Goal: Task Accomplishment & Management: Complete application form

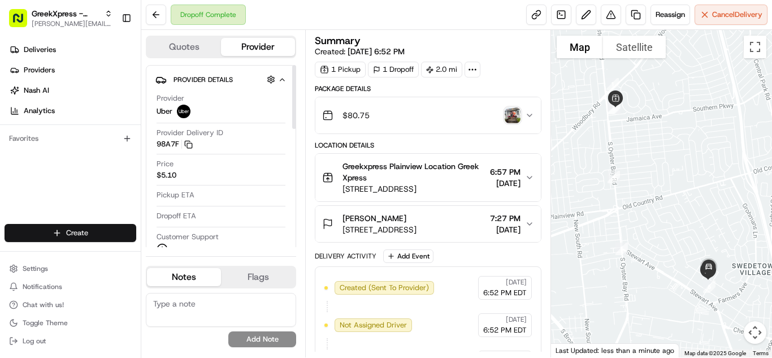
click at [115, 233] on html "GreekXpress - Plainview [EMAIL_ADDRESS][DOMAIN_NAME] Toggle Sidebar Deliveries …" at bounding box center [386, 179] width 772 height 358
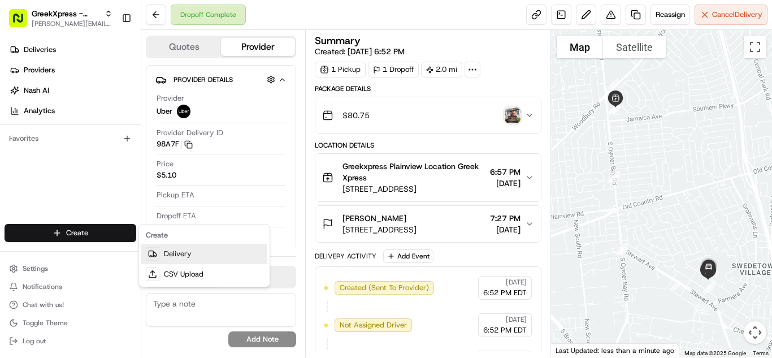
click at [175, 254] on link "Delivery" at bounding box center [204, 254] width 126 height 20
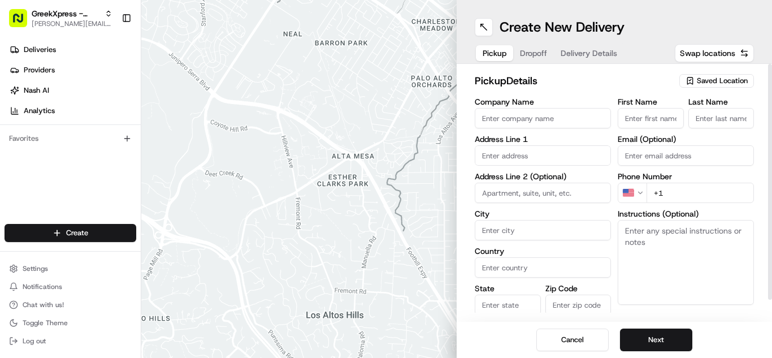
click at [715, 87] on div "Saved Location" at bounding box center [717, 81] width 75 height 14
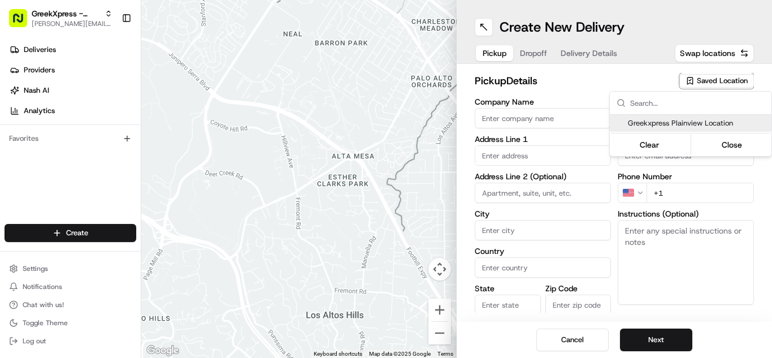
click at [713, 124] on span "Greekxpress Plainview Location" at bounding box center [697, 123] width 139 height 10
type input "Greekxpress Plainview Location"
type input "[STREET_ADDRESS]"
type input "Plainview"
type input "US"
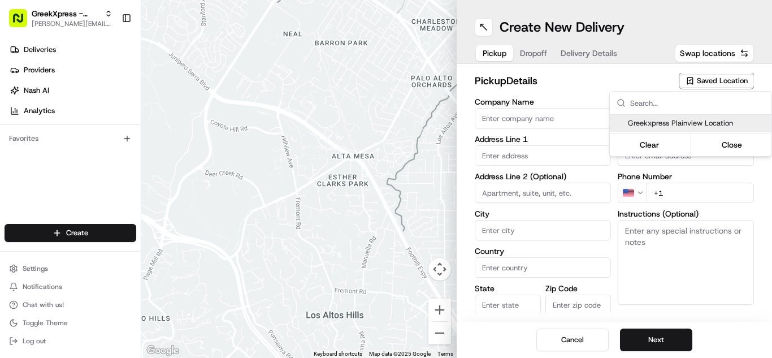
type input "NY"
type input "11803"
type input "Greek"
type input "Xpress"
type input "[PHONE_NUMBER]"
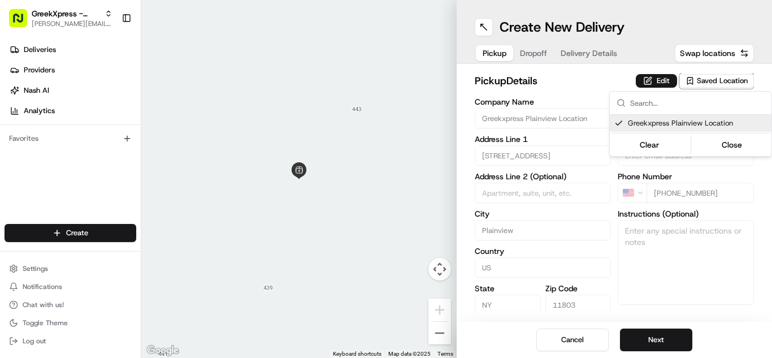
click at [652, 339] on html "GreekXpress - Plainview [EMAIL_ADDRESS][DOMAIN_NAME] Toggle Sidebar Deliveries …" at bounding box center [386, 179] width 772 height 358
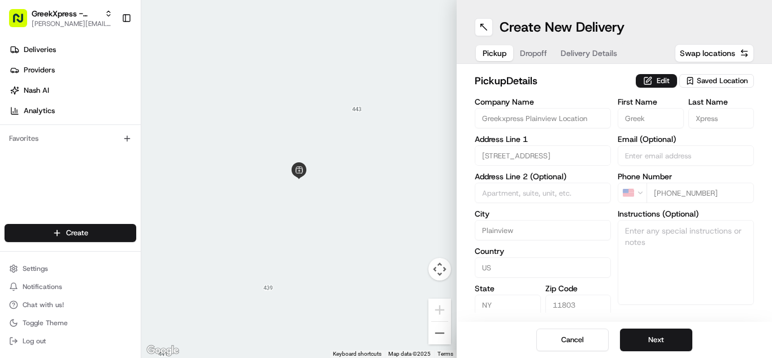
click at [652, 339] on button "Next" at bounding box center [656, 340] width 72 height 23
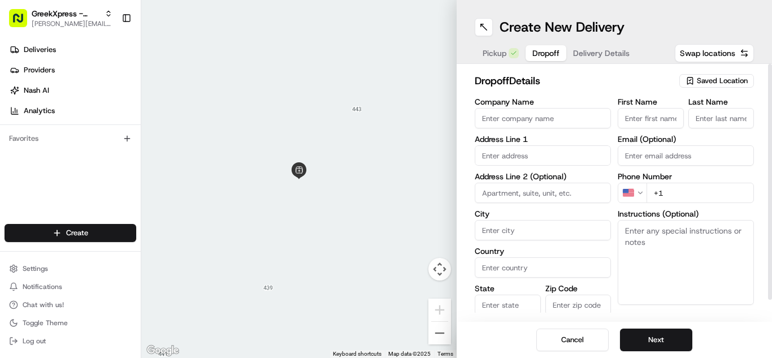
click at [646, 119] on input "First Name" at bounding box center [651, 118] width 66 height 20
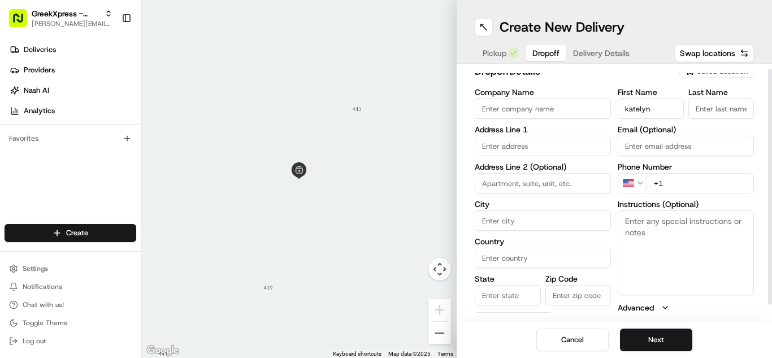
scroll to position [11, 0]
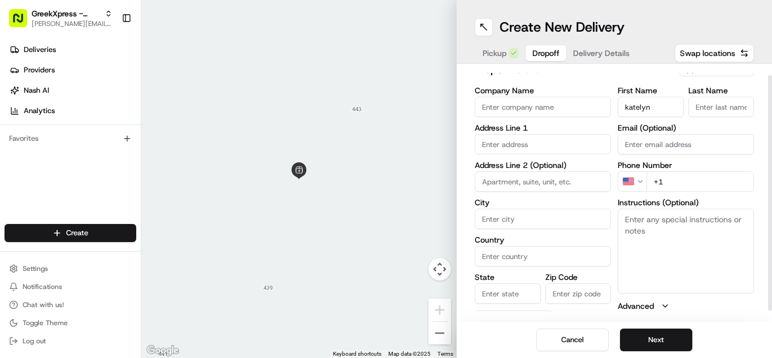
type input "katelyn"
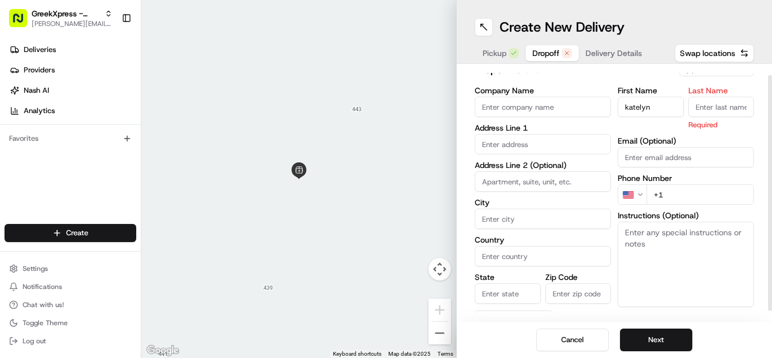
click at [715, 111] on input "Last Name" at bounding box center [722, 107] width 66 height 20
type input "."
click at [502, 145] on input "text" at bounding box center [543, 144] width 136 height 20
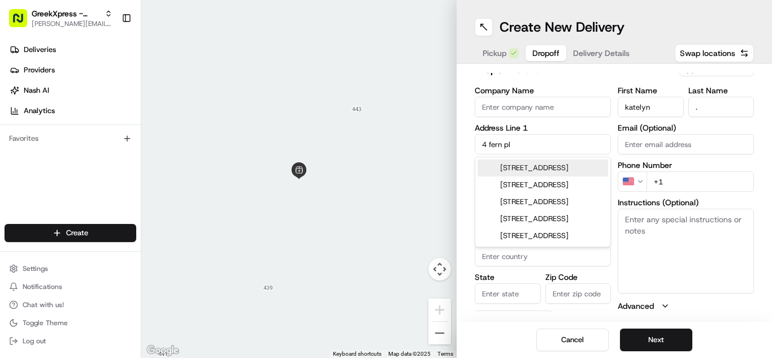
click at [526, 163] on div "[STREET_ADDRESS]" at bounding box center [543, 167] width 131 height 17
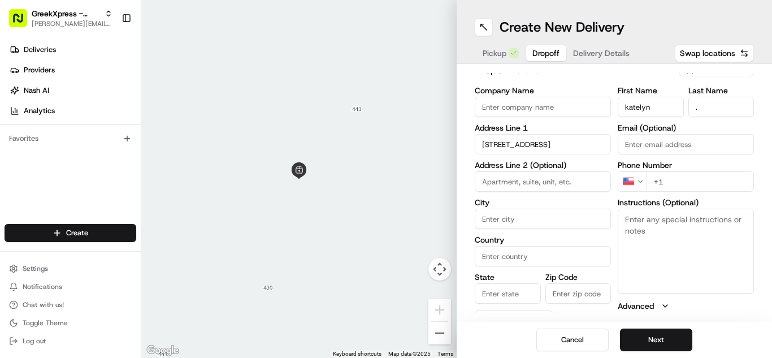
type input "[STREET_ADDRESS]"
type input "Plainview"
type input "[GEOGRAPHIC_DATA]"
type input "NY"
type input "11803"
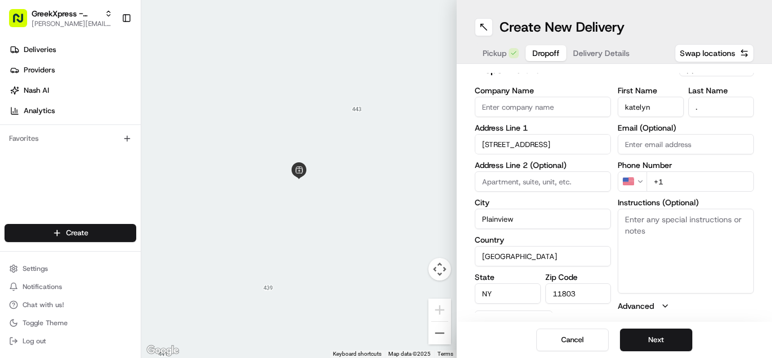
type input "[STREET_ADDRESS]"
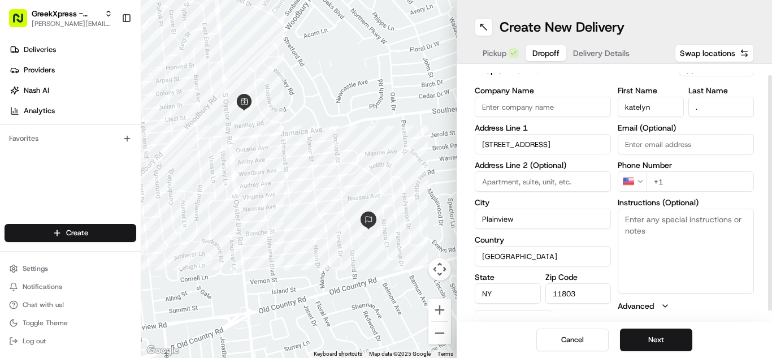
click at [704, 185] on input "+1" at bounding box center [700, 181] width 107 height 20
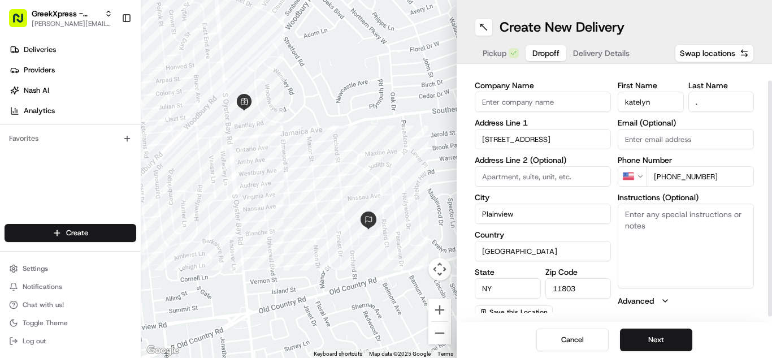
scroll to position [17, 0]
type input "[PHONE_NUMBER]"
click at [723, 237] on textarea "Instructions (Optional)" at bounding box center [686, 245] width 136 height 85
paste textarea "PLEASE HAND FOOD DIRECTLY TO CUSTOMER, DO NOT LEAVE IT OUTSIDE, THANK YOU!!"
type textarea "PLEASE HAND FOOD DIRECTLY TO CUSTOMER, DO NOT LEAVE IT OUTSIDE, THANK YOU!!"
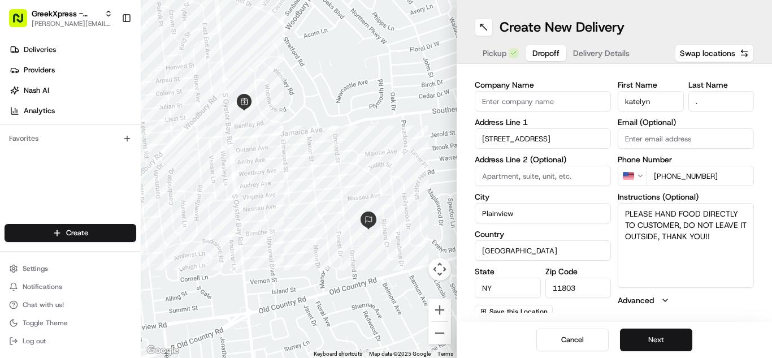
click at [668, 342] on button "Next" at bounding box center [656, 340] width 72 height 23
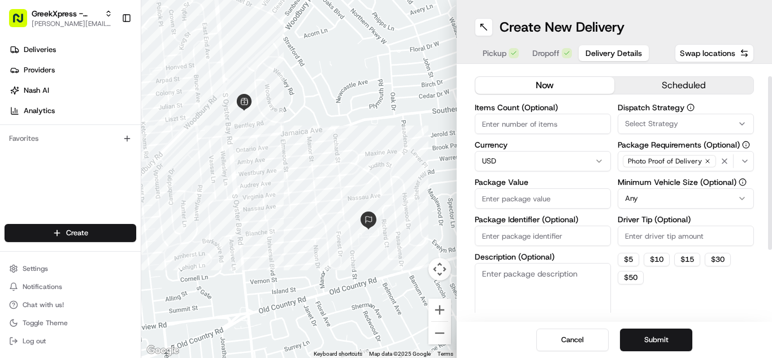
click at [495, 198] on input "Package Value" at bounding box center [543, 198] width 136 height 20
type input "29.90"
click at [638, 240] on input "Driver Tip (Optional)" at bounding box center [686, 236] width 136 height 20
click at [635, 259] on button "$ 5" at bounding box center [628, 260] width 21 height 14
type input "5"
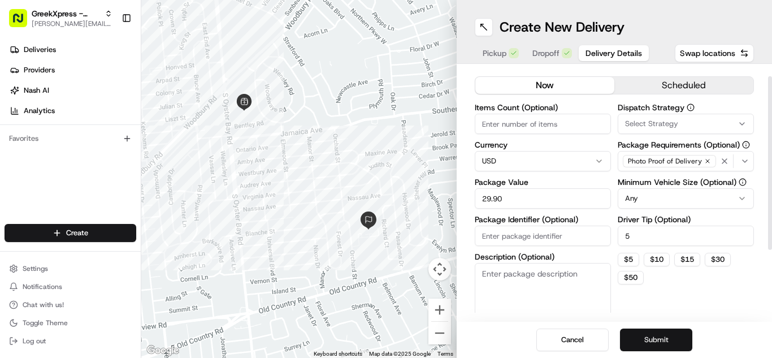
click at [652, 345] on button "Submit" at bounding box center [656, 340] width 72 height 23
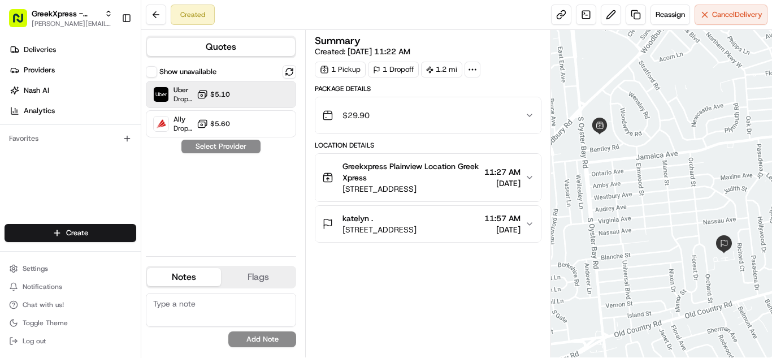
click at [206, 89] on icon at bounding box center [202, 94] width 11 height 11
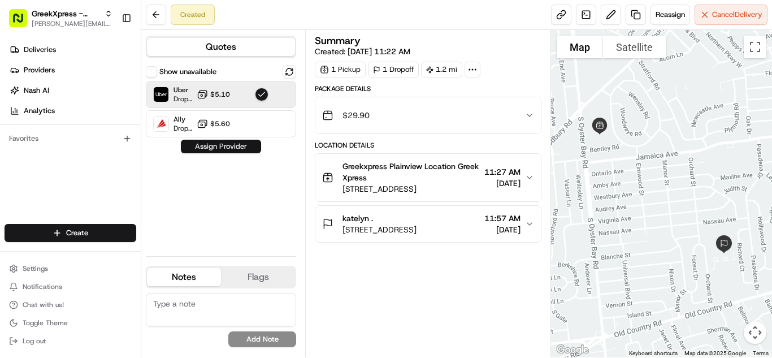
click at [217, 144] on button "Assign Provider" at bounding box center [221, 147] width 80 height 14
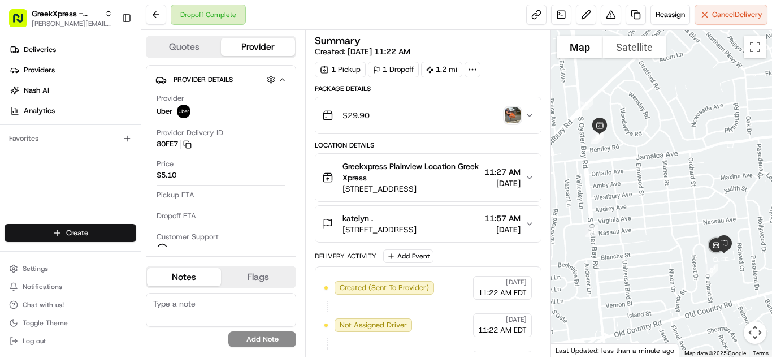
click at [66, 239] on html "GreekXpress - Plainview [EMAIL_ADDRESS][DOMAIN_NAME] Toggle Sidebar Deliveries …" at bounding box center [386, 179] width 772 height 358
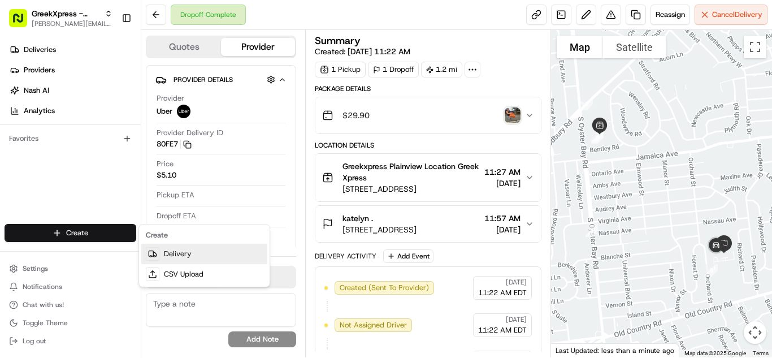
click at [188, 256] on link "Delivery" at bounding box center [204, 254] width 126 height 20
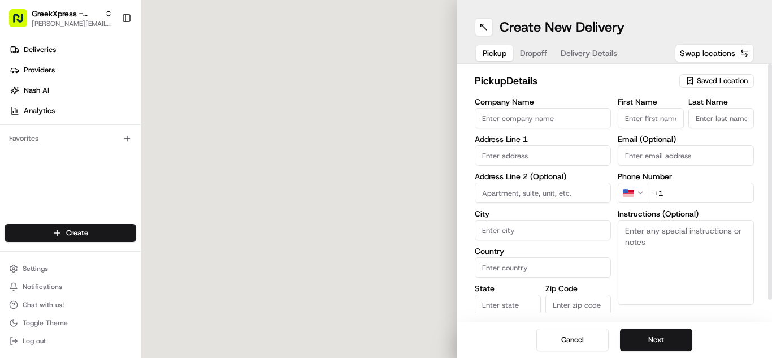
click at [702, 81] on span "Saved Location" at bounding box center [722, 81] width 51 height 10
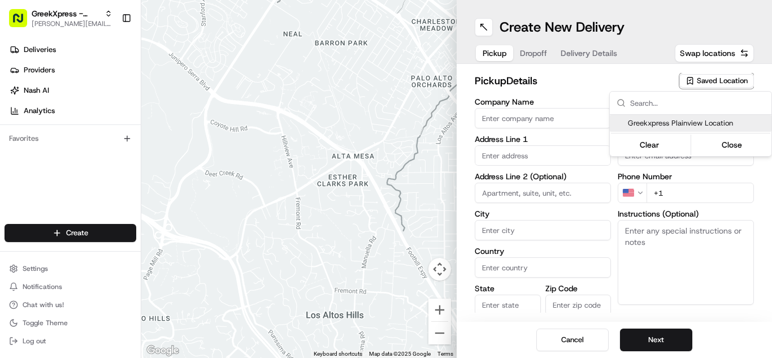
click at [699, 122] on span "Greekxpress Plainview Location" at bounding box center [697, 123] width 139 height 10
type input "Greekxpress Plainview Location"
type input "[STREET_ADDRESS]"
type input "Plainview"
type input "US"
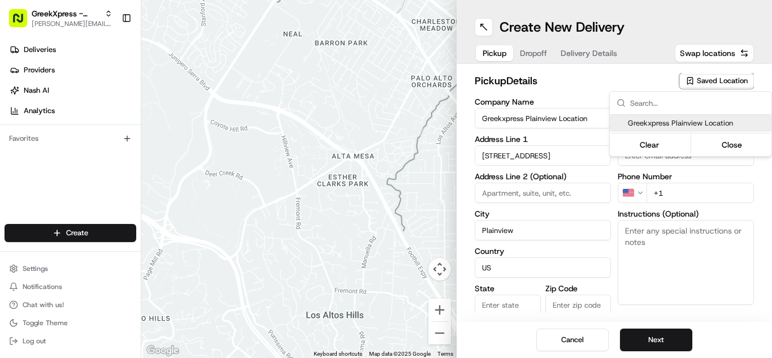
type input "NY"
type input "11803"
type input "Greek"
type input "Xpress"
type input "[PHONE_NUMBER]"
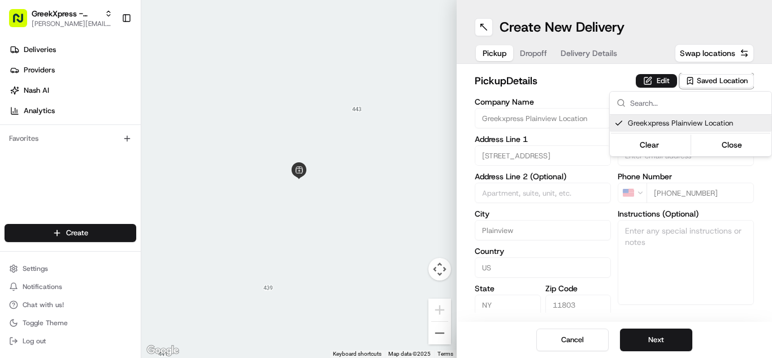
click at [665, 347] on html "GreekXpress - Plainview [EMAIL_ADDRESS][DOMAIN_NAME] Toggle Sidebar Deliveries …" at bounding box center [386, 179] width 772 height 358
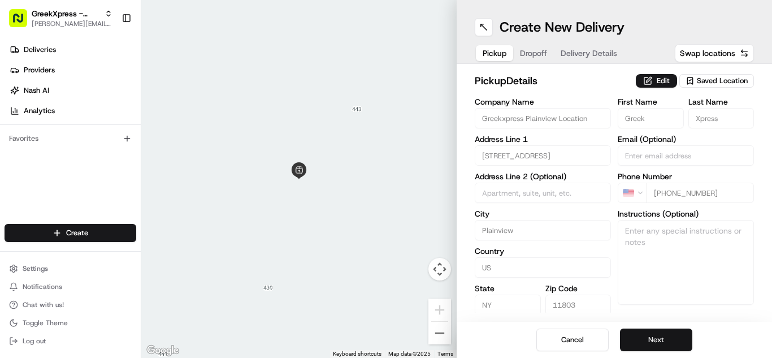
click at [665, 346] on button "Next" at bounding box center [656, 340] width 72 height 23
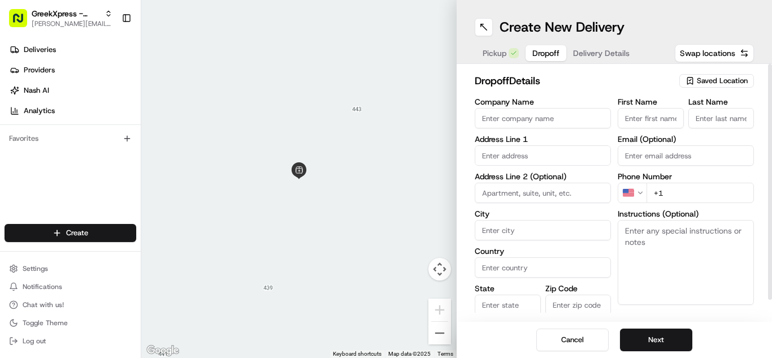
click at [634, 119] on input "First Name" at bounding box center [651, 118] width 66 height 20
type input "[PERSON_NAME]"
click at [741, 123] on input "Last Name" at bounding box center [722, 118] width 66 height 20
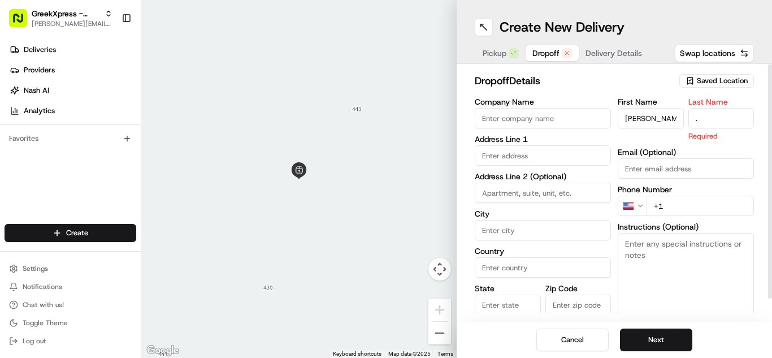
type input "."
click at [490, 152] on input "text" at bounding box center [543, 155] width 136 height 20
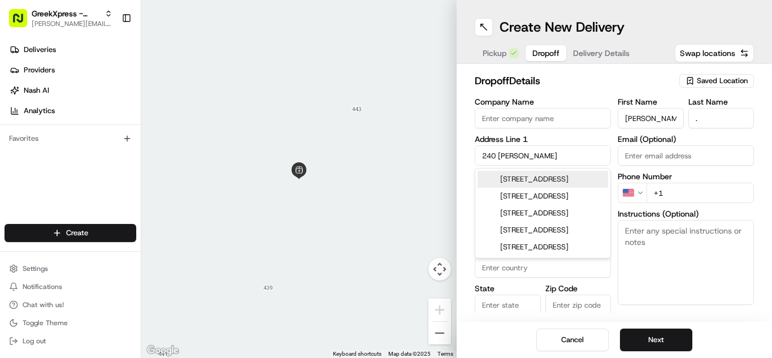
click at [534, 185] on div "[STREET_ADDRESS]" at bounding box center [543, 179] width 131 height 17
type input "[STREET_ADDRESS]"
type input "Syosset"
type input "[GEOGRAPHIC_DATA]"
type input "NY"
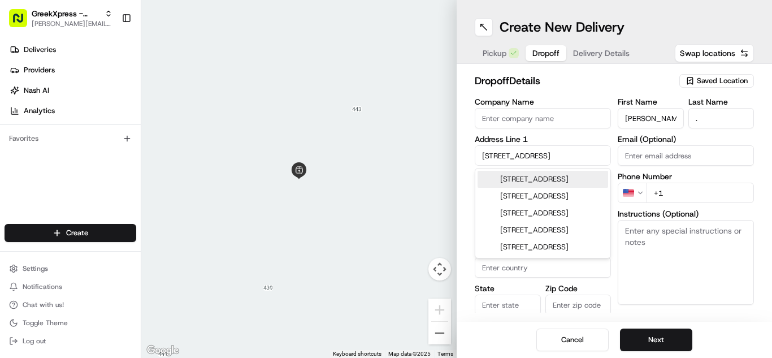
type input "11791"
type input "[STREET_ADDRESS]"
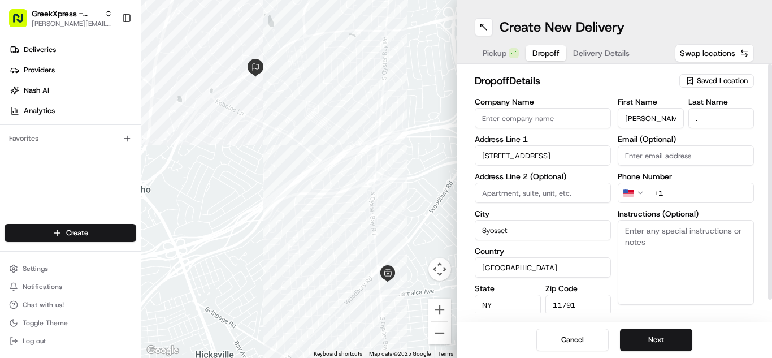
click at [688, 184] on input "+1" at bounding box center [700, 193] width 107 height 20
type input "[PHONE_NUMBER]"
click at [681, 244] on textarea "Instructions (Optional)" at bounding box center [686, 262] width 136 height 85
paste textarea "PLEASE HAND FOOD DIRECTLY TO CUSTOMER, DO NOT LEAVE IT OUTSIDE, THANK YOU!!"
type textarea "PLEASE HAND FOOD DIRECTLY TO CUSTOMER, DO NOT LEAVE IT OUTSIDE, THANK YOU!!"
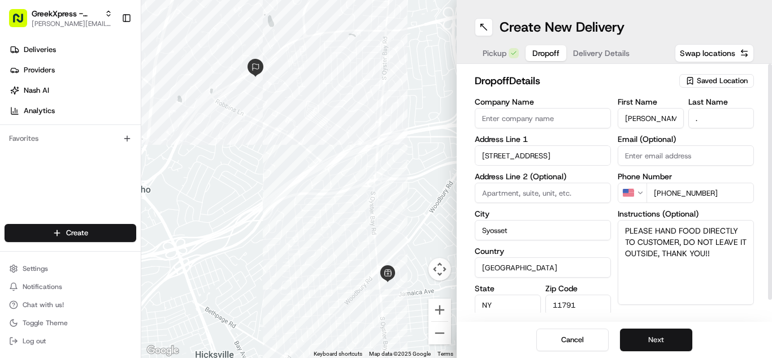
click at [650, 342] on button "Next" at bounding box center [656, 340] width 72 height 23
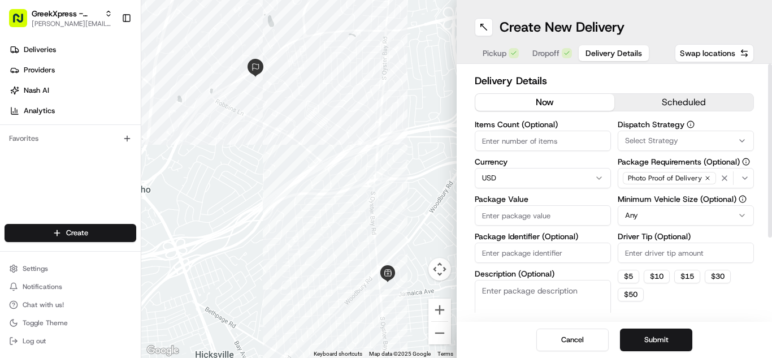
click at [558, 215] on input "Package Value" at bounding box center [543, 215] width 136 height 20
type input "35.75"
click at [732, 256] on input "Driver Tip (Optional)" at bounding box center [686, 253] width 136 height 20
type input "3.89"
click at [684, 332] on button "Submit" at bounding box center [656, 340] width 72 height 23
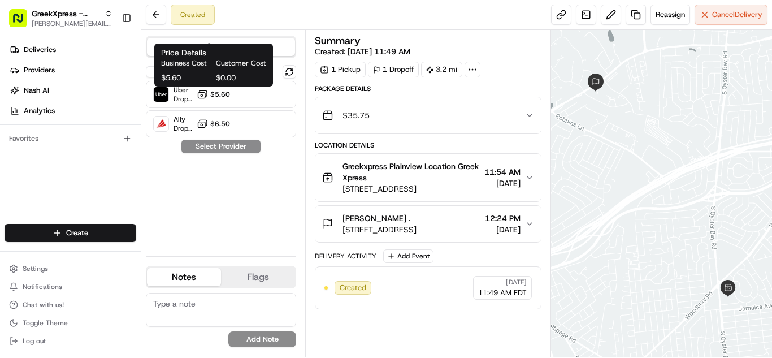
click at [220, 97] on span "$5.60" at bounding box center [220, 94] width 20 height 9
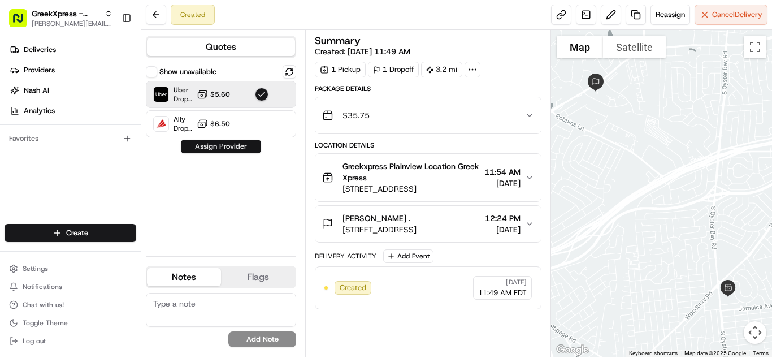
click at [221, 147] on button "Assign Provider" at bounding box center [221, 147] width 80 height 14
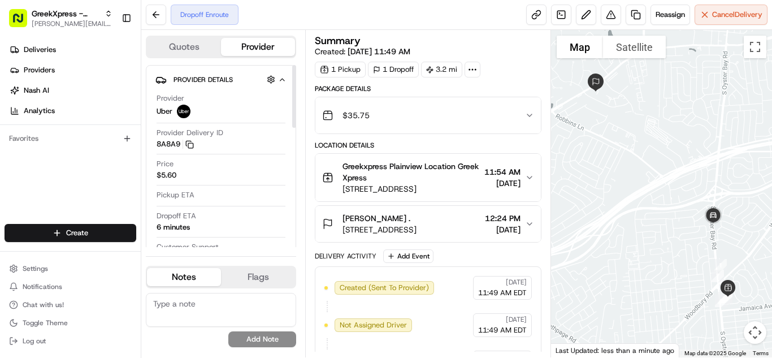
click at [221, 147] on div "Provider Delivery ID 8A8A9 Copy del_QjEkElKtQkGSuwldGgioqQ 8A8A9" at bounding box center [221, 138] width 129 height 21
click at [102, 231] on html "GreekXpress - Plainview [EMAIL_ADDRESS][DOMAIN_NAME] Toggle Sidebar Deliveries …" at bounding box center [386, 179] width 772 height 358
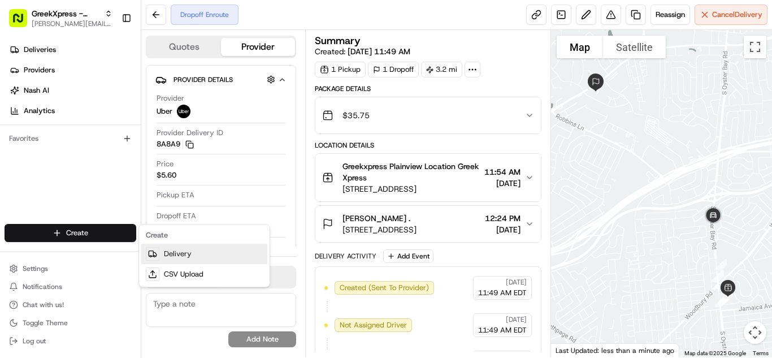
click at [202, 252] on link "Delivery" at bounding box center [204, 254] width 126 height 20
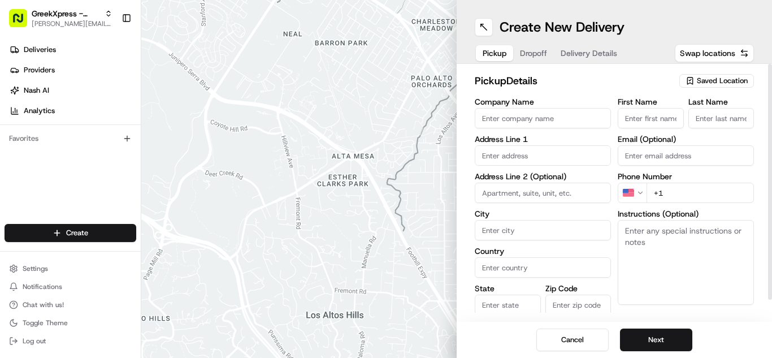
click at [732, 84] on span "Saved Location" at bounding box center [722, 81] width 51 height 10
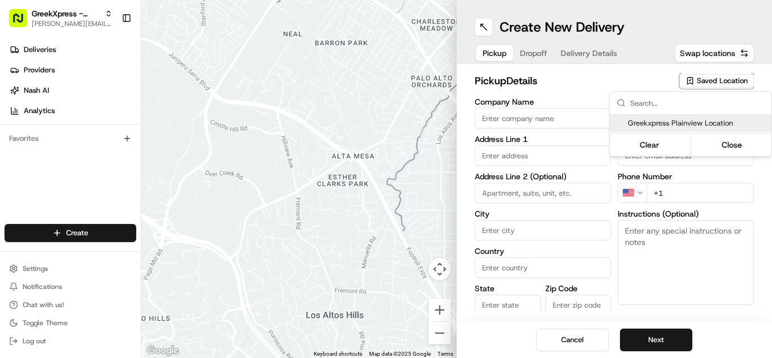
click at [714, 123] on span "Greekxpress Plainview Location" at bounding box center [697, 123] width 139 height 10
type input "Greekxpress Plainview Location"
type input "[STREET_ADDRESS]"
type input "Plainview"
type input "US"
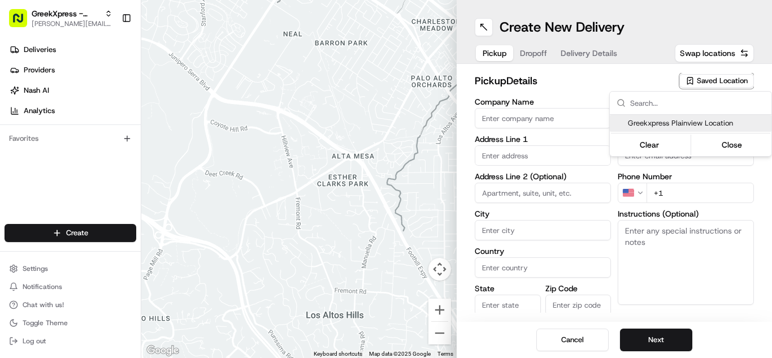
type input "NY"
type input "11803"
type input "Greek"
type input "Xpress"
type input "[PHONE_NUMBER]"
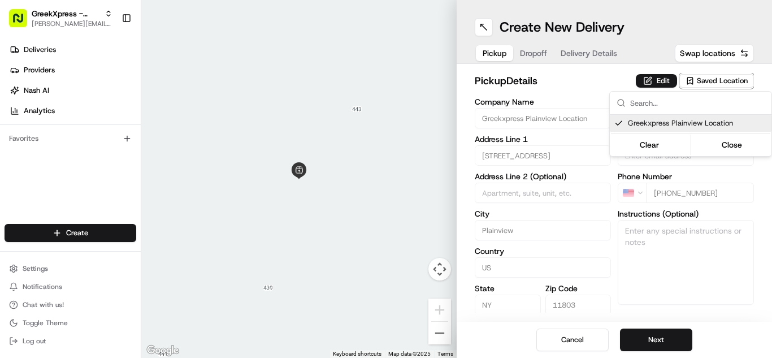
click at [665, 336] on html "GreekXpress - Plainview [EMAIL_ADDRESS][DOMAIN_NAME] Toggle Sidebar Deliveries …" at bounding box center [386, 179] width 772 height 358
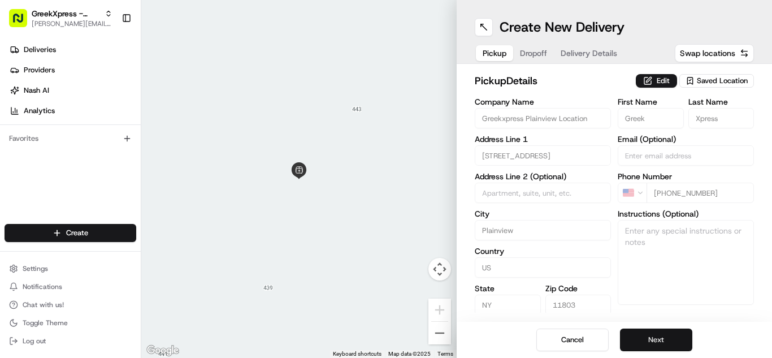
click at [667, 343] on button "Next" at bounding box center [656, 340] width 72 height 23
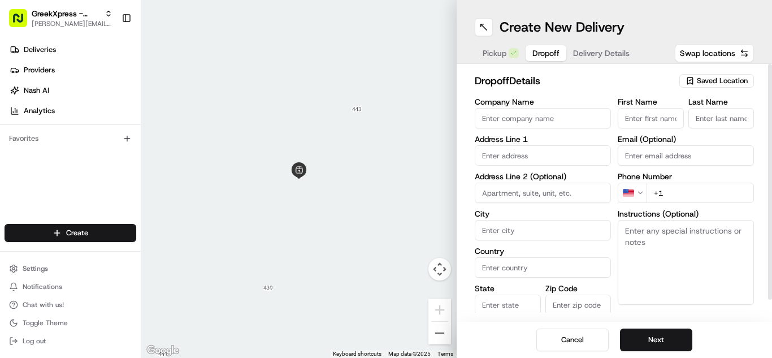
click at [638, 115] on input "First Name" at bounding box center [651, 118] width 66 height 20
type input "[PERSON_NAME]"
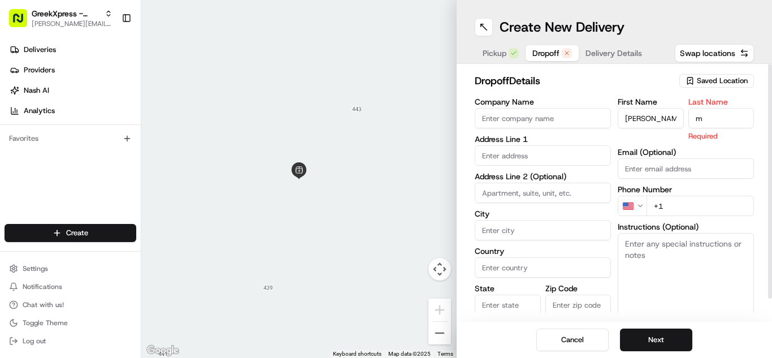
click at [725, 115] on input "m" at bounding box center [722, 118] width 66 height 20
type input "m"
click at [727, 173] on div "First Name [PERSON_NAME] Last Name m Required Email (Optional) Phone Number US …" at bounding box center [686, 217] width 136 height 239
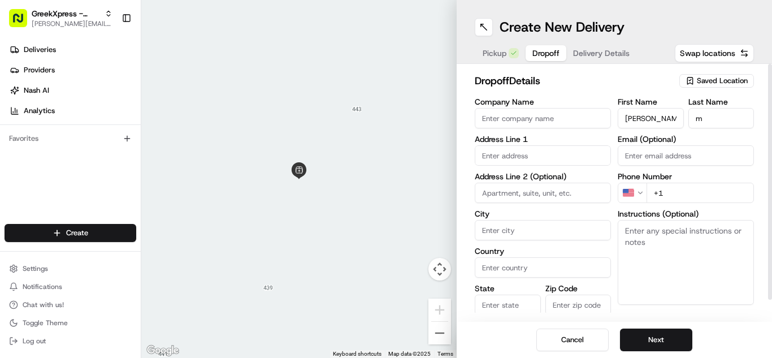
click at [703, 187] on input "+1" at bounding box center [700, 193] width 107 height 20
type input "[PHONE_NUMBER]"
click at [712, 239] on textarea "Instructions (Optional)" at bounding box center [686, 262] width 136 height 85
paste textarea "PLEASE HAND FOOD DIRECTLY TO CUSTOMER, DO NOT LEAVE IT OUTSIDE, THANK YOU!!"
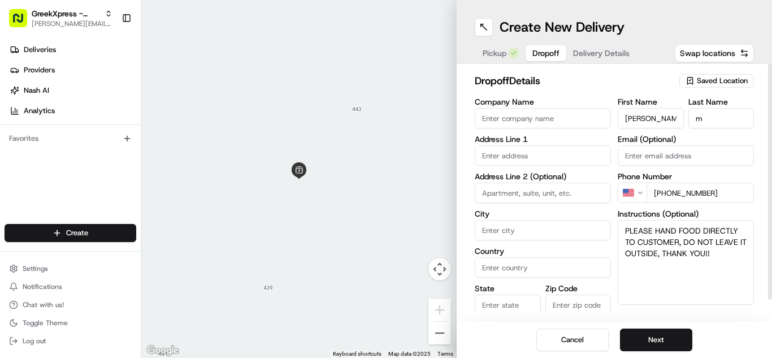
type textarea "PLEASE HAND FOOD DIRECTLY TO CUSTOMER, DO NOT LEAVE IT OUTSIDE, THANK YOU!!"
click at [502, 156] on input "text" at bounding box center [543, 155] width 136 height 20
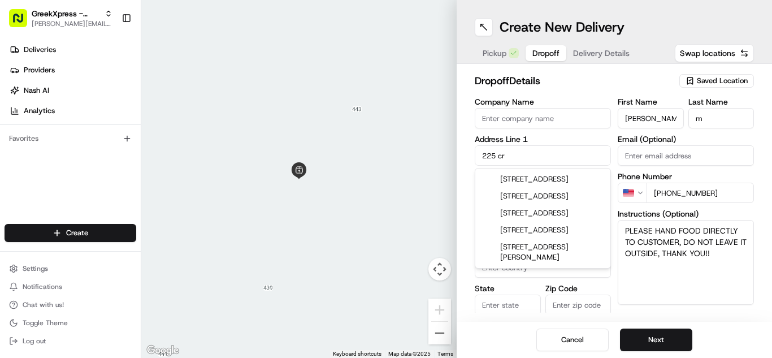
type input "[STREET_ADDRESS]"
type input "Woodbury"
type input "[GEOGRAPHIC_DATA]"
type input "NY"
type input "11797"
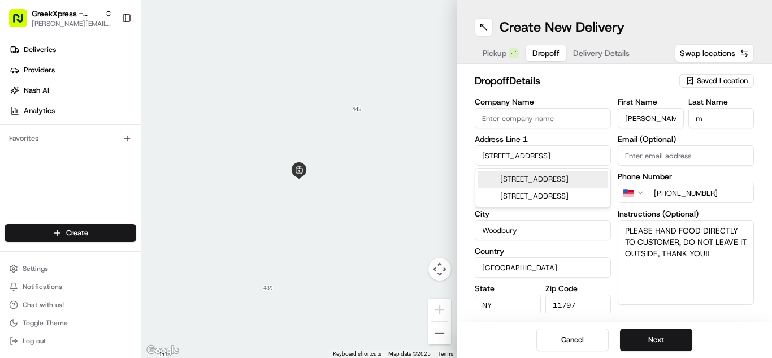
click at [576, 188] on div "[STREET_ADDRESS]" at bounding box center [543, 179] width 131 height 17
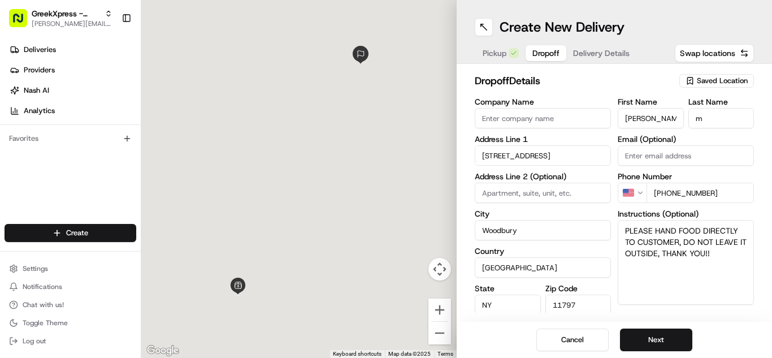
type input "[STREET_ADDRESS]"
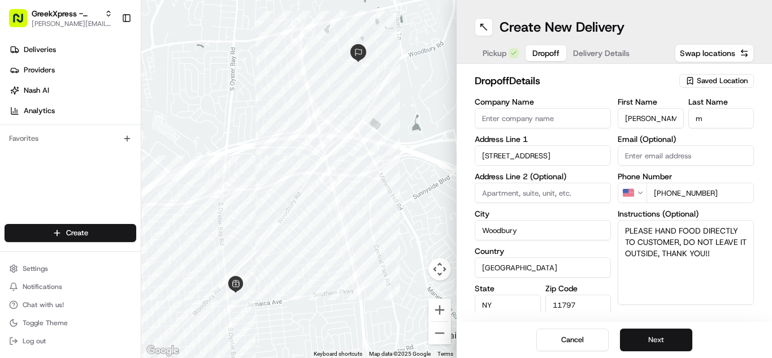
click at [678, 340] on button "Next" at bounding box center [656, 340] width 72 height 23
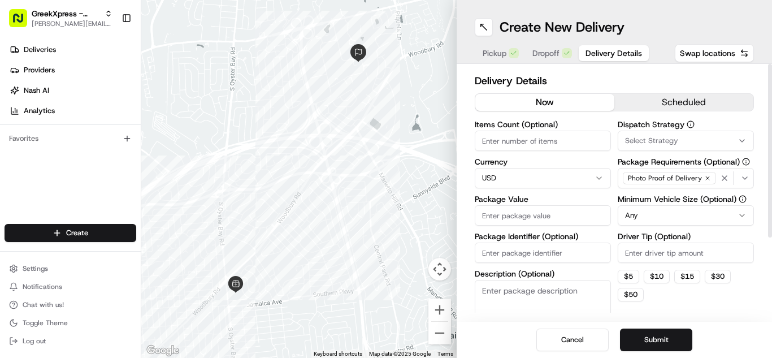
click at [544, 223] on input "Package Value" at bounding box center [543, 215] width 136 height 20
type input "38.10"
click at [688, 258] on input "Driver Tip (Optional)" at bounding box center [686, 253] width 136 height 20
click at [684, 343] on button "Submit" at bounding box center [656, 340] width 72 height 23
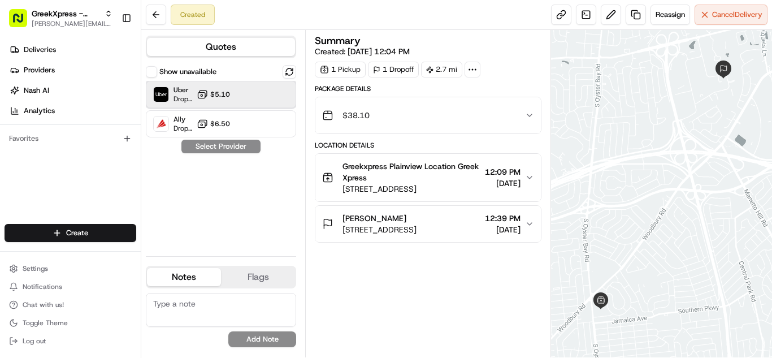
click at [184, 100] on span "Dropoff ETA 19 minutes" at bounding box center [183, 98] width 19 height 9
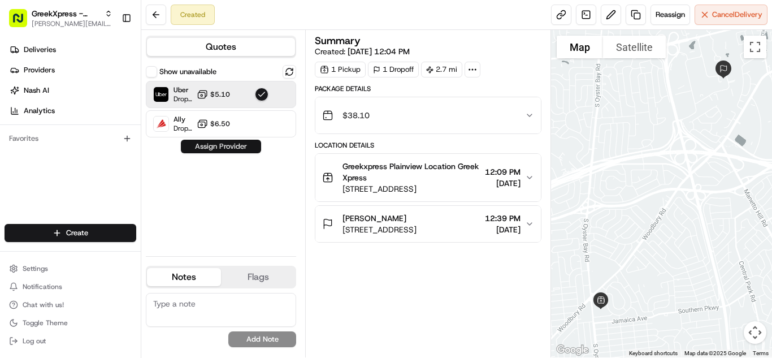
click at [235, 145] on button "Assign Provider" at bounding box center [221, 147] width 80 height 14
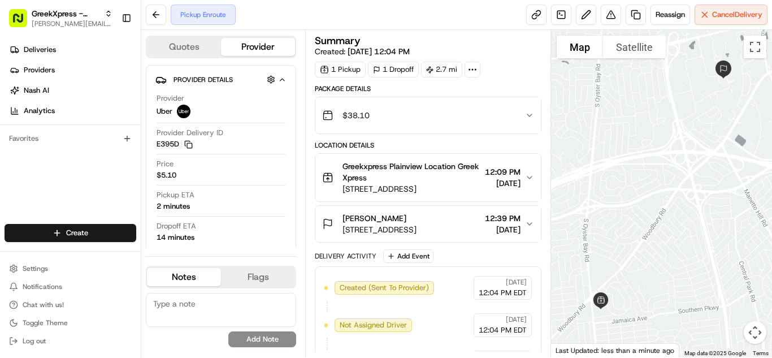
click at [378, 226] on span "[STREET_ADDRESS]" at bounding box center [380, 229] width 74 height 11
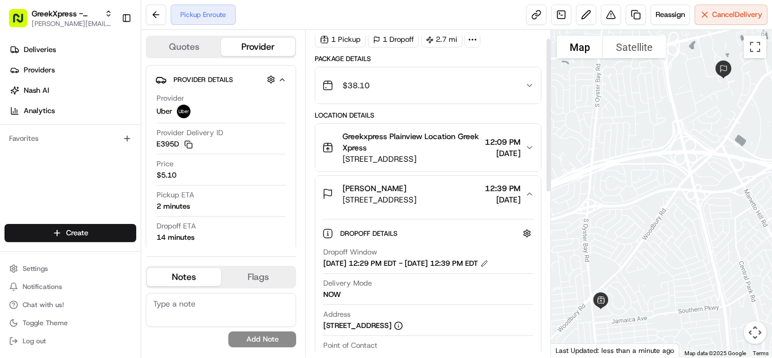
scroll to position [33, 0]
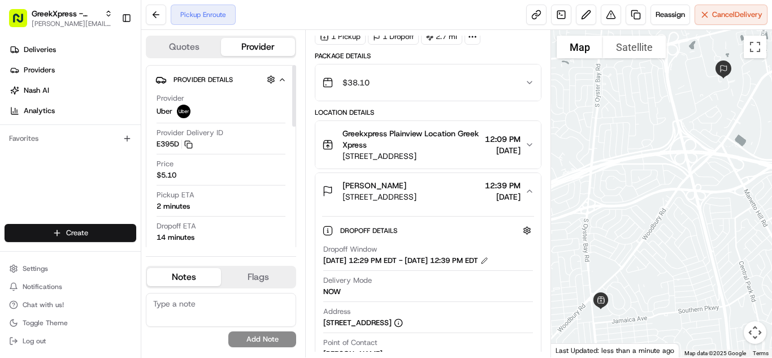
click at [93, 231] on html "GreekXpress - Plainview [EMAIL_ADDRESS][DOMAIN_NAME] Toggle Sidebar Deliveries …" at bounding box center [386, 179] width 772 height 358
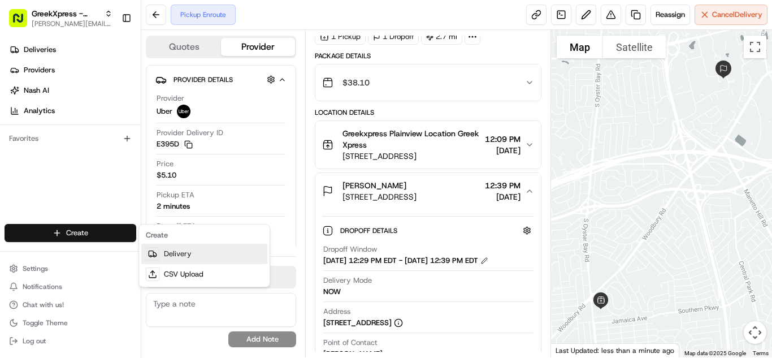
click at [178, 254] on link "Delivery" at bounding box center [204, 254] width 126 height 20
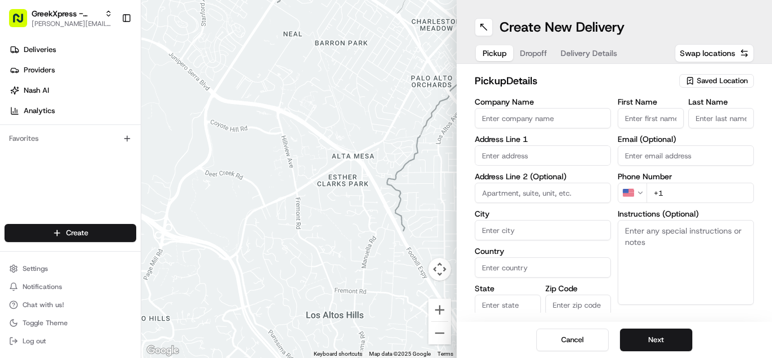
click at [70, 232] on html "GreekXpress - Plainview [EMAIL_ADDRESS][DOMAIN_NAME] Toggle Sidebar Deliveries …" at bounding box center [386, 179] width 772 height 358
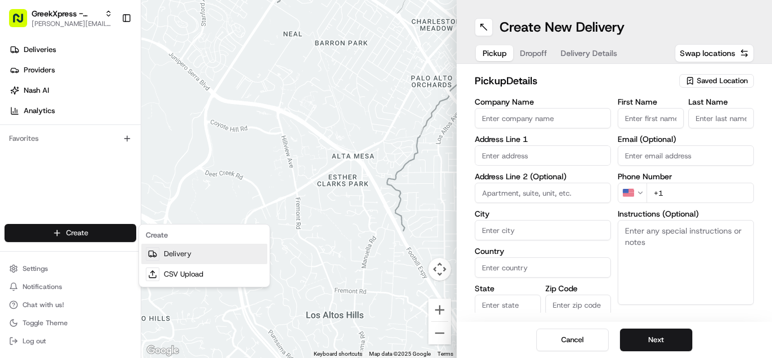
click at [172, 254] on link "Delivery" at bounding box center [204, 254] width 126 height 20
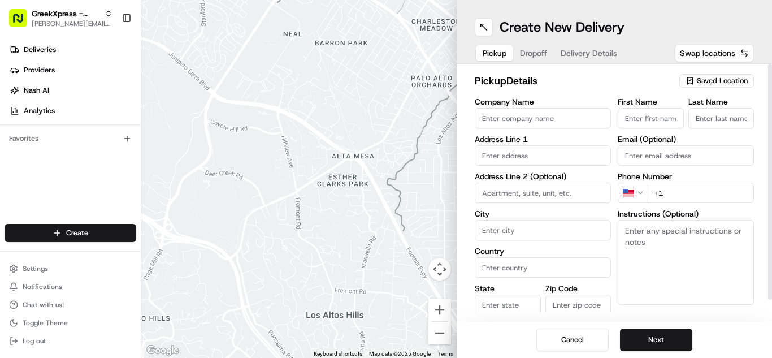
click at [723, 79] on span "Saved Location" at bounding box center [722, 81] width 51 height 10
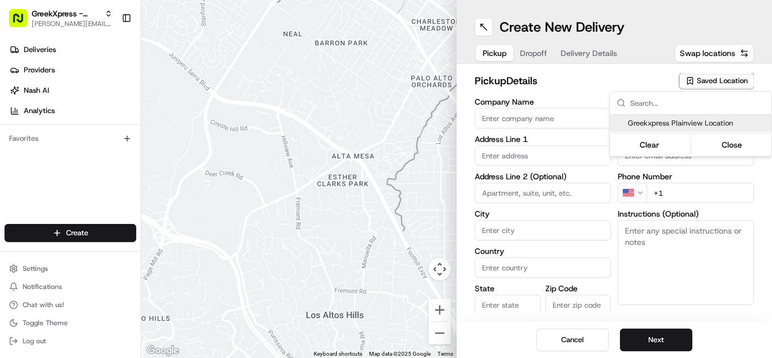
click at [715, 123] on span "Greekxpress Plainview Location" at bounding box center [697, 123] width 139 height 10
type input "Greekxpress Plainview Location"
type input "[STREET_ADDRESS]"
type input "Plainview"
type input "US"
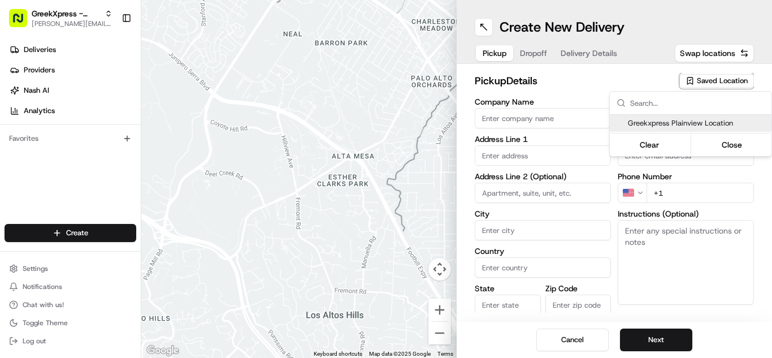
type input "NY"
type input "11803"
type input "Greek"
type input "Xpress"
type input "[PHONE_NUMBER]"
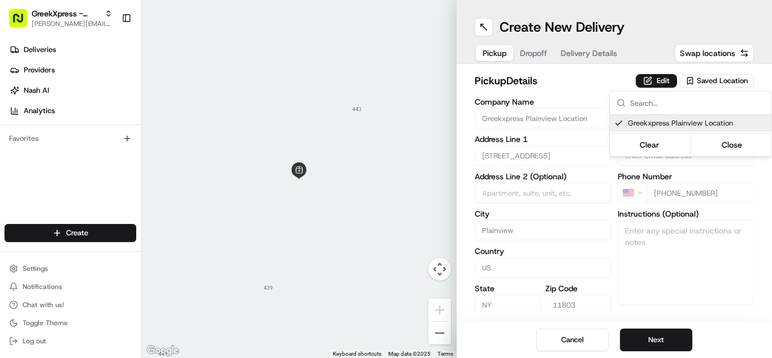
click at [630, 345] on html "GreekXpress - Plainview [EMAIL_ADDRESS][DOMAIN_NAME] Toggle Sidebar Deliveries …" at bounding box center [386, 179] width 772 height 358
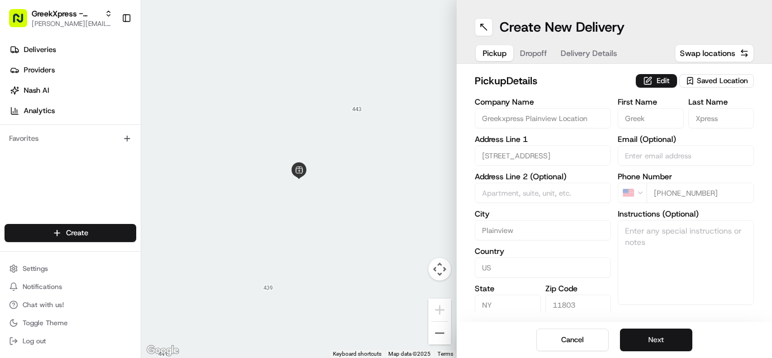
click at [633, 331] on button "Next" at bounding box center [656, 340] width 72 height 23
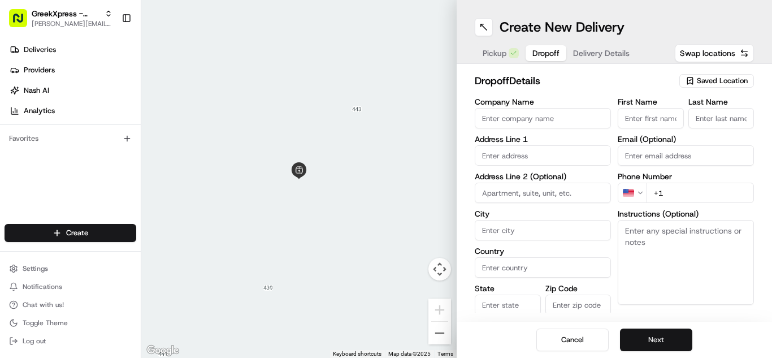
click at [634, 332] on button "Next" at bounding box center [656, 340] width 72 height 23
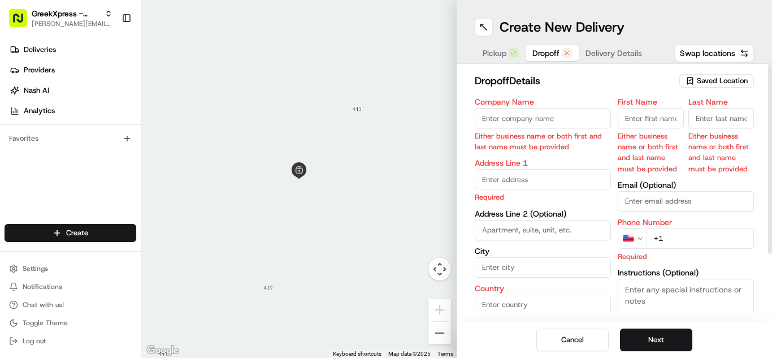
drag, startPoint x: 665, startPoint y: 94, endPoint x: 663, endPoint y: 116, distance: 22.7
click at [664, 99] on div "dropoff Details Saved Location Company Name Either business name or both first …" at bounding box center [614, 236] width 279 height 326
click at [663, 116] on input "First Name" at bounding box center [651, 118] width 66 height 20
type input "[PERSON_NAME]"
click at [715, 114] on input "Last Name" at bounding box center [722, 118] width 66 height 20
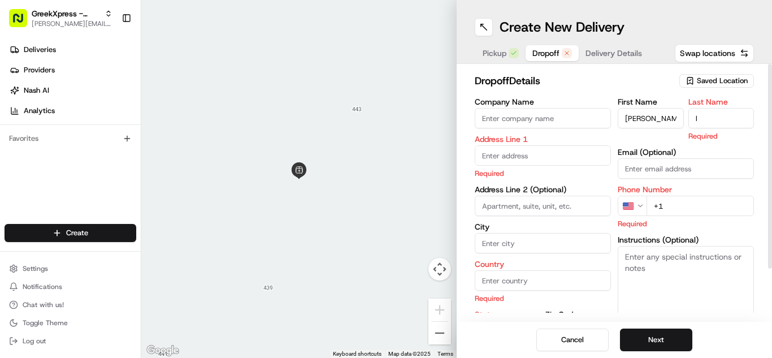
type input "l"
click at [703, 275] on textarea "Instructions (Optional)" at bounding box center [686, 288] width 136 height 85
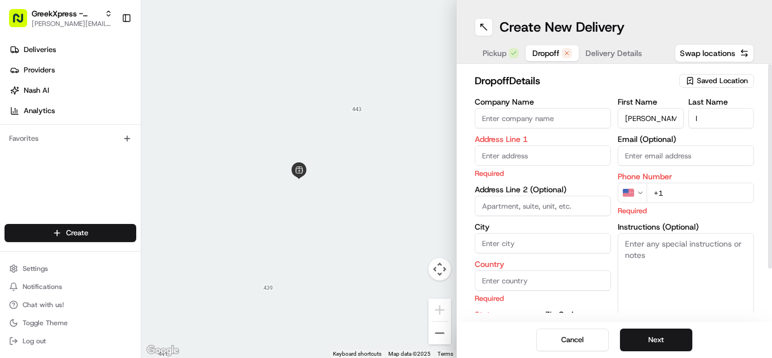
paste textarea "PLEASE HAND FOOD DIRECTLY TO CUSTOMER, DO NOT LEAVE IT OUTSIDE, THANK YOU!!"
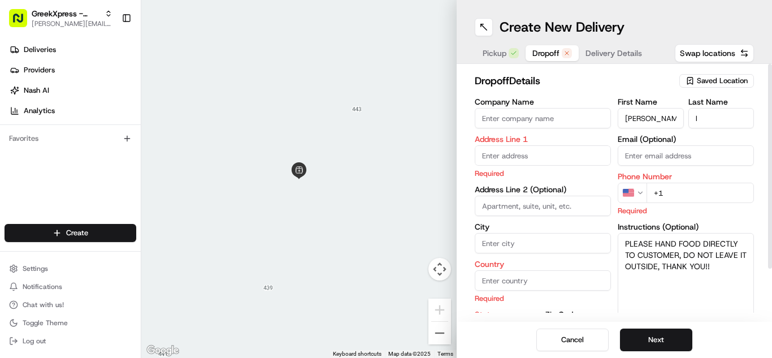
type textarea "PLEASE HAND FOOD DIRECTLY TO CUSTOMER, DO NOT LEAVE IT OUTSIDE, THANK YOU!!"
click at [495, 162] on input "text" at bounding box center [543, 155] width 136 height 20
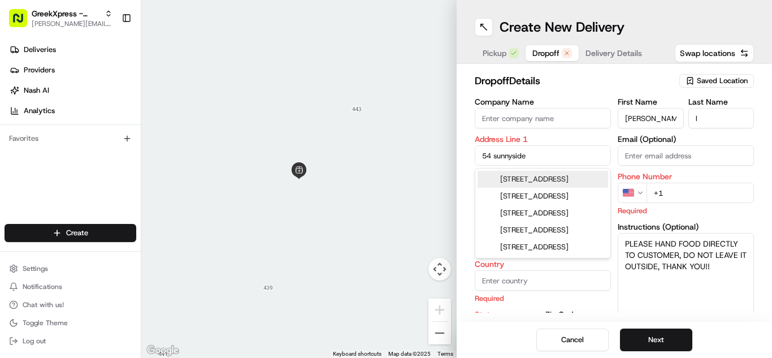
click at [512, 188] on div "[STREET_ADDRESS]" at bounding box center [543, 179] width 131 height 17
type input "[STREET_ADDRESS]"
type input "Plainview"
type input "[GEOGRAPHIC_DATA]"
type input "NY"
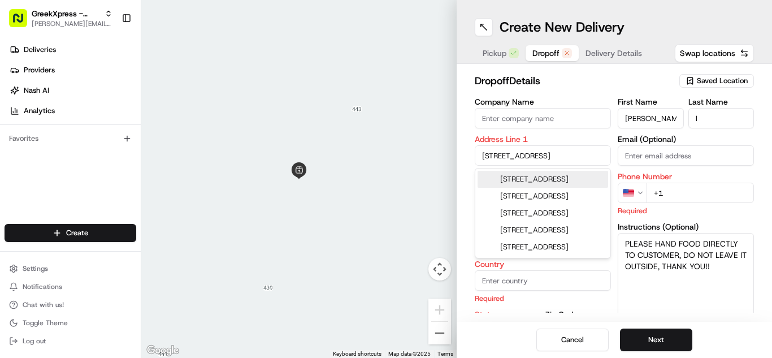
type input "11803"
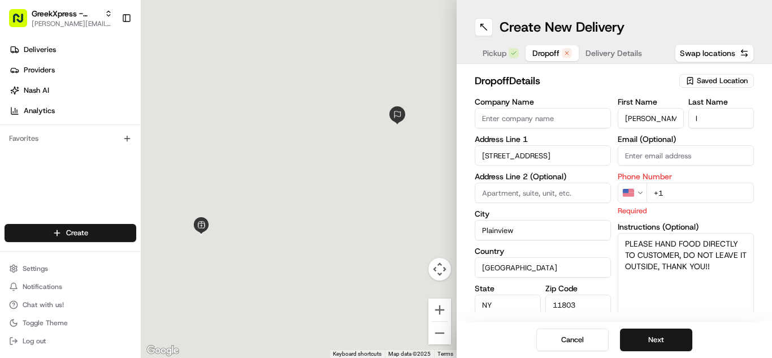
type input "[STREET_ADDRESS]"
click at [720, 267] on textarea "PLEASE HAND FOOD DIRECTLY TO CUSTOMER, DO NOT LEAVE IT OUTSIDE, THANK YOU!!" at bounding box center [686, 275] width 136 height 85
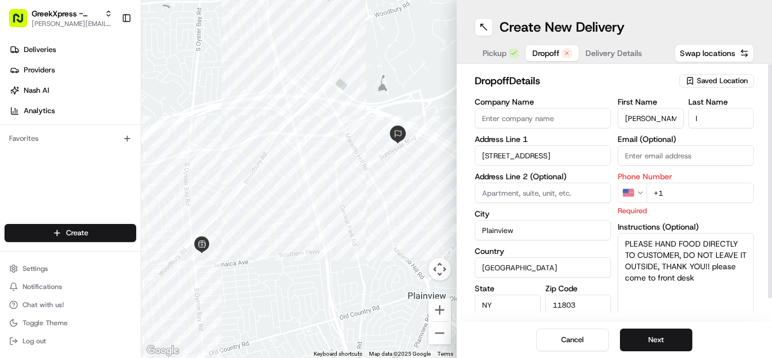
type textarea "PLEASE HAND FOOD DIRECTLY TO CUSTOMER, DO NOT LEAVE IT OUTSIDE, THANK YOU!! ple…"
click at [668, 192] on input "+1" at bounding box center [700, 193] width 107 height 20
type input "[PHONE_NUMBER]"
click at [662, 331] on button "Next" at bounding box center [656, 340] width 72 height 23
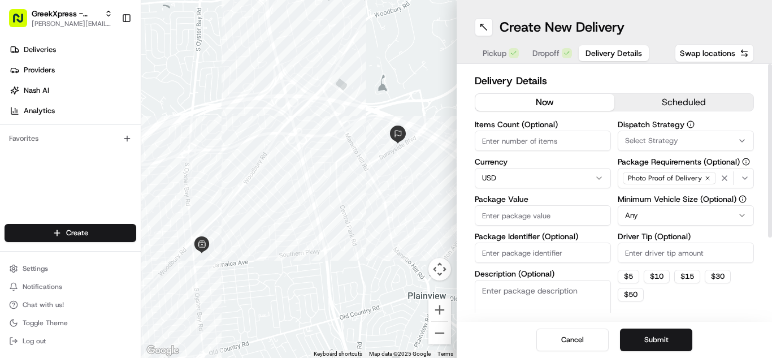
click at [634, 244] on input "Driver Tip (Optional)" at bounding box center [686, 253] width 136 height 20
type input "5.00"
click at [523, 215] on input "Package Value" at bounding box center [543, 215] width 136 height 20
type input "100.25"
click at [672, 337] on button "Submit" at bounding box center [656, 340] width 72 height 23
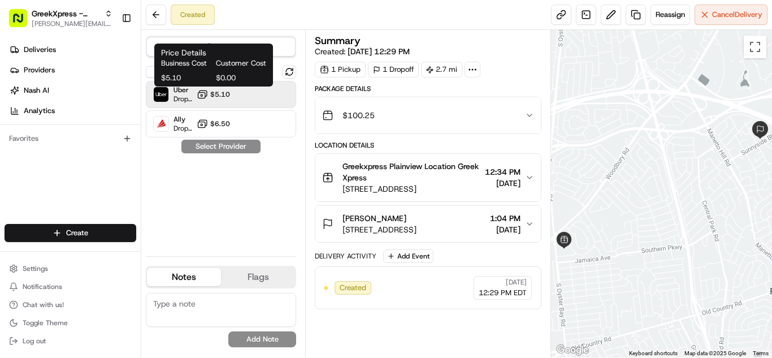
click at [206, 97] on icon at bounding box center [202, 94] width 11 height 11
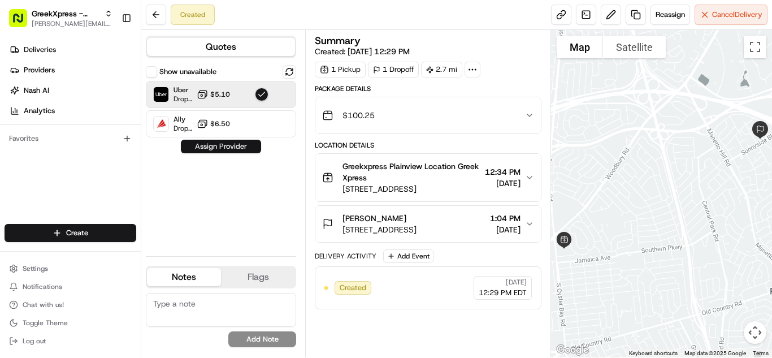
click at [222, 144] on button "Assign Provider" at bounding box center [221, 147] width 80 height 14
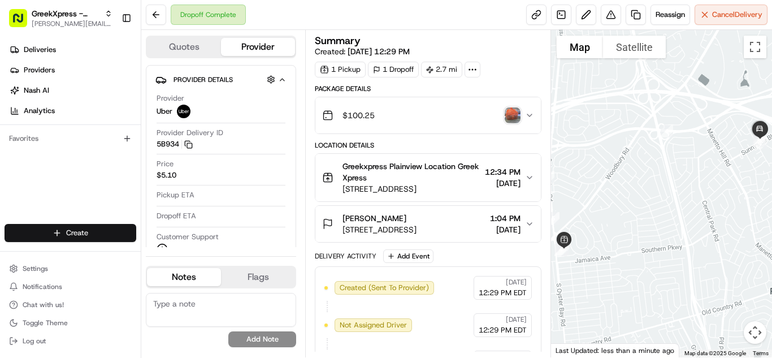
click at [55, 241] on html "GreekXpress - Plainview [EMAIL_ADDRESS][DOMAIN_NAME] Toggle Sidebar Deliveries …" at bounding box center [386, 179] width 772 height 358
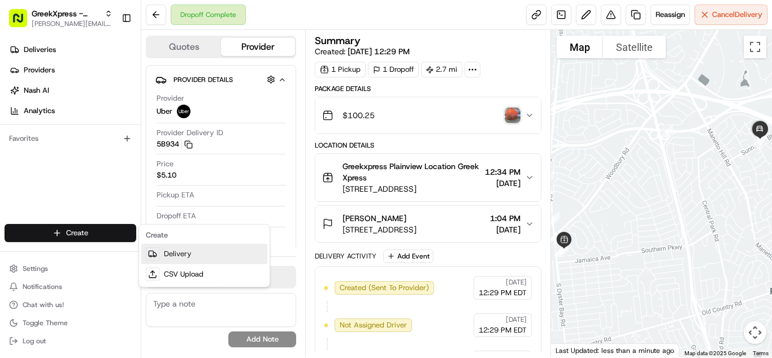
click at [182, 253] on link "Delivery" at bounding box center [204, 254] width 126 height 20
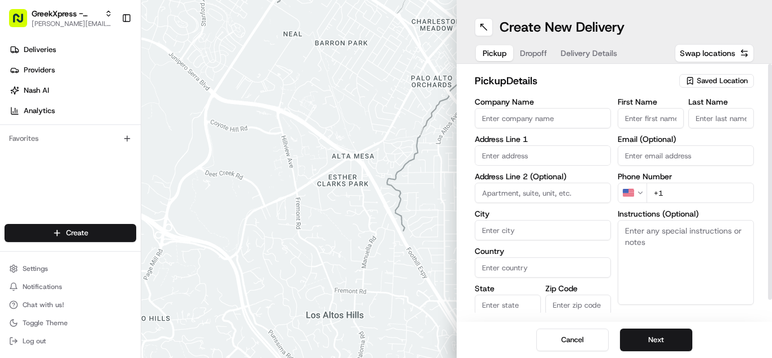
click at [745, 83] on span "Saved Location" at bounding box center [722, 81] width 51 height 10
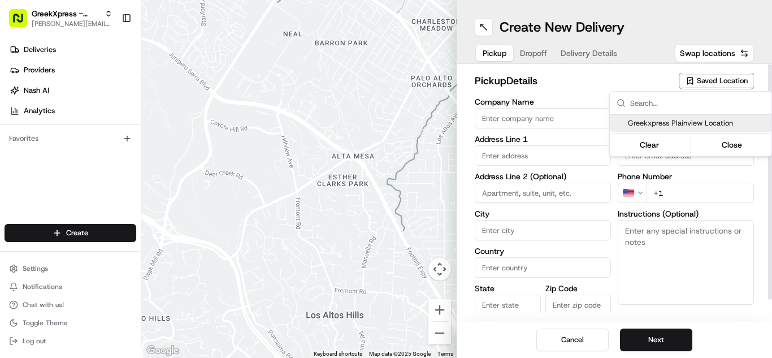
click at [736, 127] on span "Greekxpress Plainview Location" at bounding box center [697, 123] width 139 height 10
type input "Greekxpress Plainview Location"
type input "Plainview"
type input "US"
type input "NY"
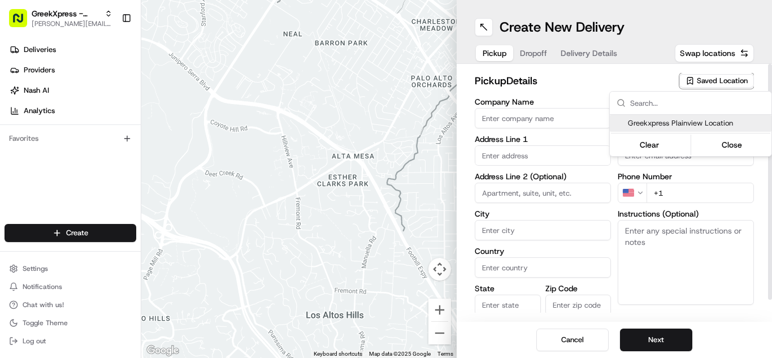
type input "11803"
type input "Greek"
type input "Xpress"
type input "[PHONE_NUMBER]"
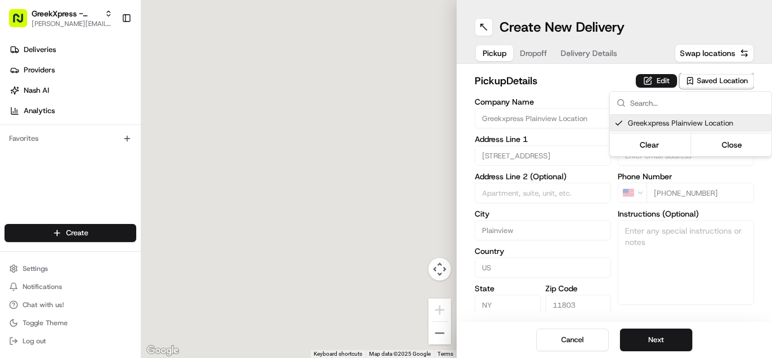
type input "[STREET_ADDRESS]"
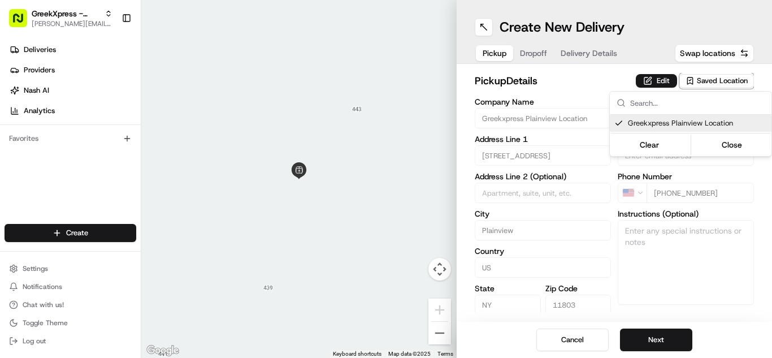
click at [671, 339] on html "GreekXpress - Plainview [EMAIL_ADDRESS][DOMAIN_NAME] Toggle Sidebar Deliveries …" at bounding box center [386, 179] width 772 height 358
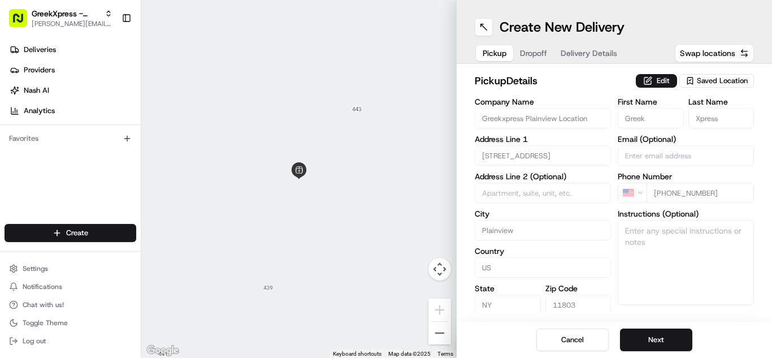
click at [671, 339] on button "Next" at bounding box center [656, 340] width 72 height 23
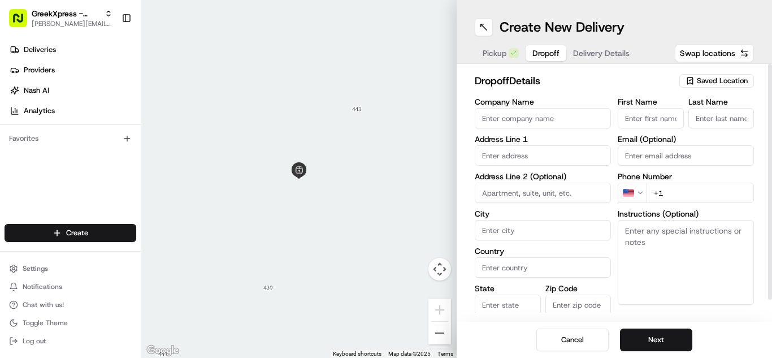
click at [637, 119] on input "First Name" at bounding box center [651, 118] width 66 height 20
type input "[PERSON_NAME]"
click at [717, 113] on input "Last Name" at bounding box center [722, 118] width 66 height 20
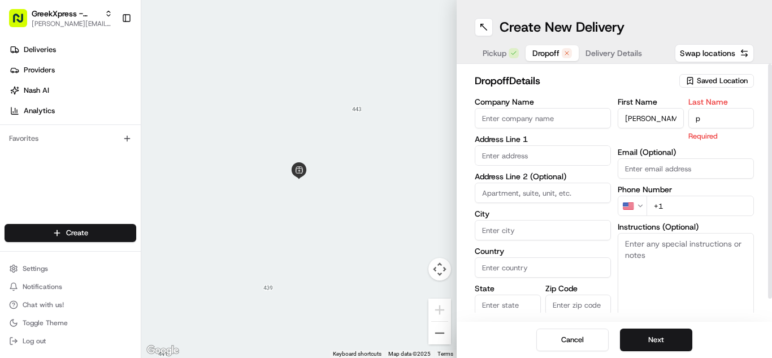
type input "p"
click at [484, 155] on input "text" at bounding box center [543, 155] width 136 height 20
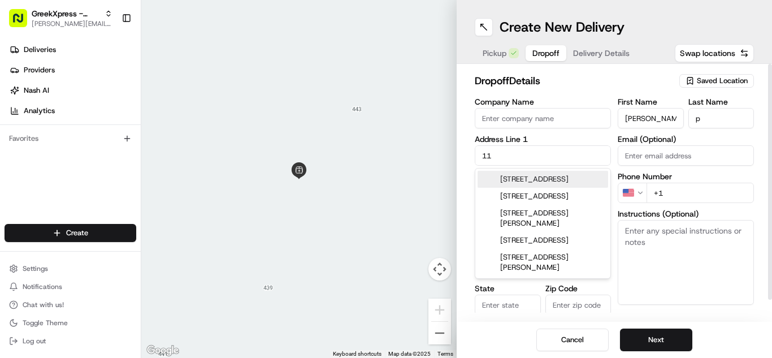
type input "[STREET_ADDRESS]"
type input "Woodbury"
type input "[GEOGRAPHIC_DATA]"
type input "NY"
type input "11797"
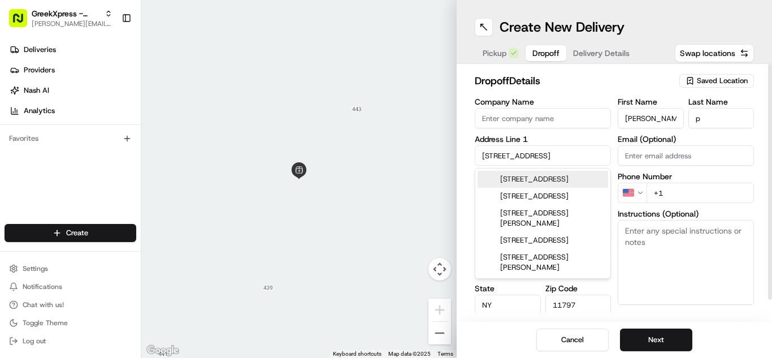
type input "[PHONE_NUMBER]"
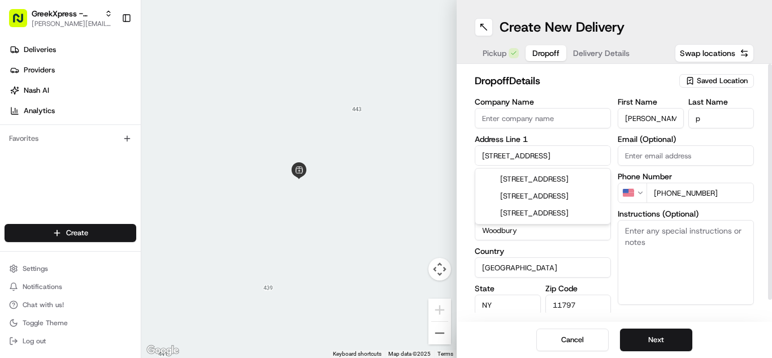
click at [649, 260] on textarea "Instructions (Optional)" at bounding box center [686, 262] width 136 height 85
paste textarea "PLEASE HAND FOOD DIRECTLY TO CUSTOMER, DO NOT LEAVE IT OUTSIDE, THANK YOU!!"
type textarea "PLEASE HAND FOOD DIRECTLY TO CUSTOMER, DO NOT LEAVE IT OUTSIDE, THANK YOU!!"
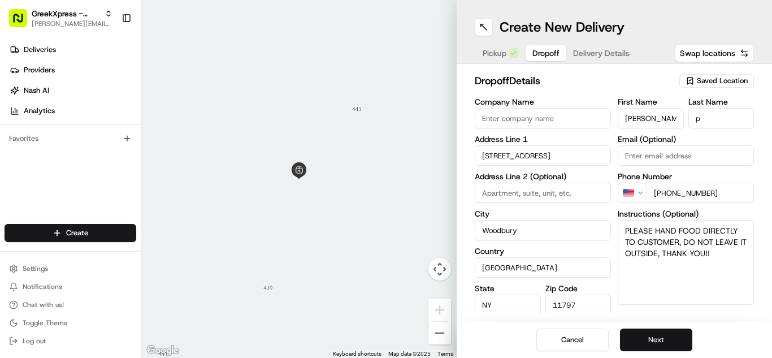
click at [650, 345] on button "Next" at bounding box center [656, 340] width 72 height 23
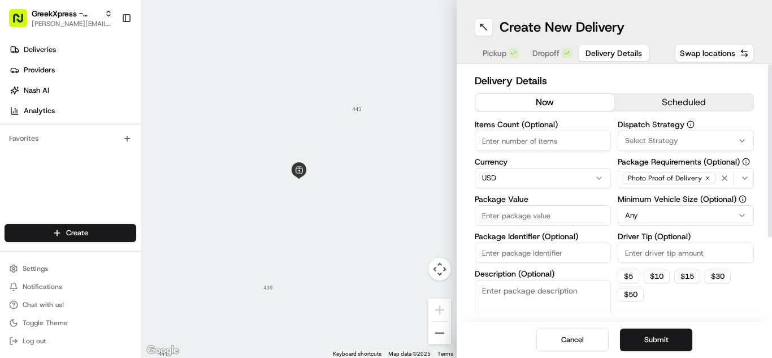
click at [544, 215] on input "Package Value" at bounding box center [543, 215] width 136 height 20
type input "25.95"
click at [636, 258] on input "Driver Tip (Optional)" at bounding box center [686, 253] width 136 height 20
type input "3"
click at [632, 332] on button "Submit" at bounding box center [656, 340] width 72 height 23
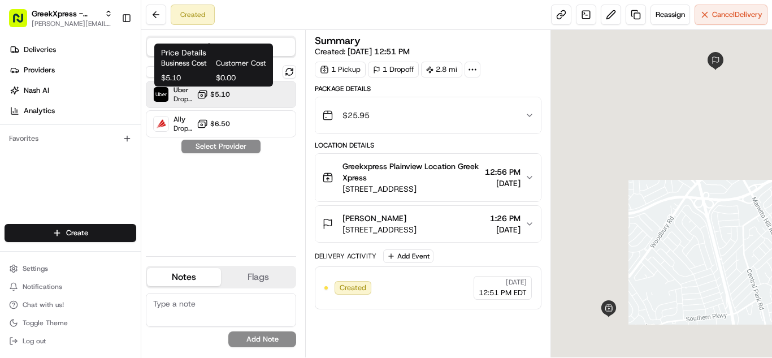
click at [215, 98] on span "$5.10" at bounding box center [220, 94] width 20 height 9
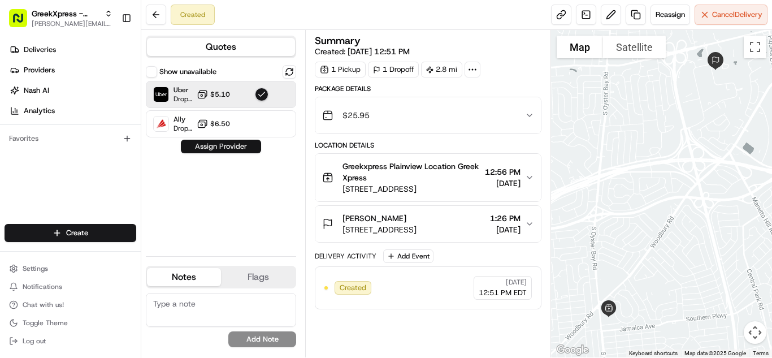
click at [243, 148] on button "Assign Provider" at bounding box center [221, 147] width 80 height 14
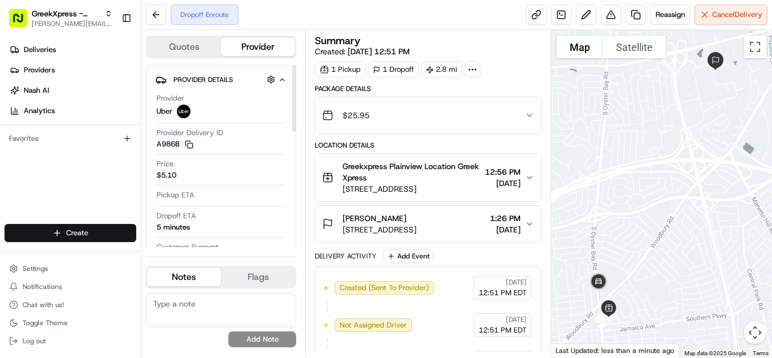
click at [101, 231] on html "GreekXpress - Plainview [EMAIL_ADDRESS][DOMAIN_NAME] Toggle Sidebar Deliveries …" at bounding box center [386, 179] width 772 height 358
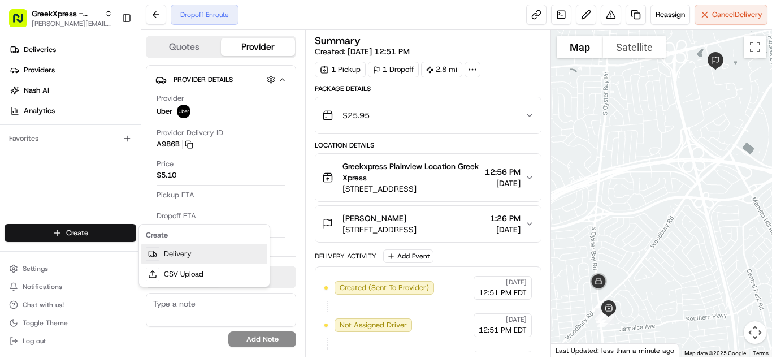
click at [181, 258] on link "Delivery" at bounding box center [204, 254] width 126 height 20
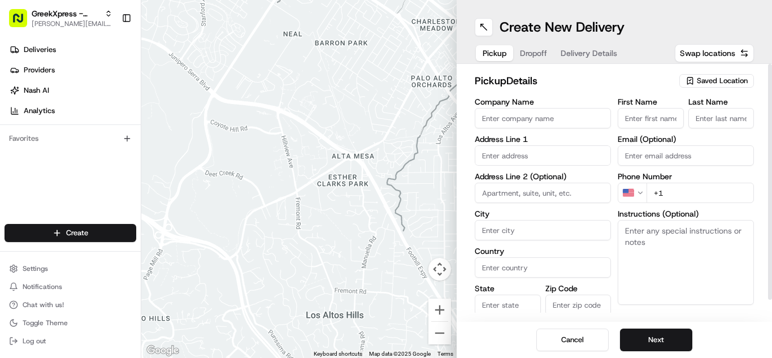
click at [747, 81] on span "Saved Location" at bounding box center [722, 81] width 51 height 10
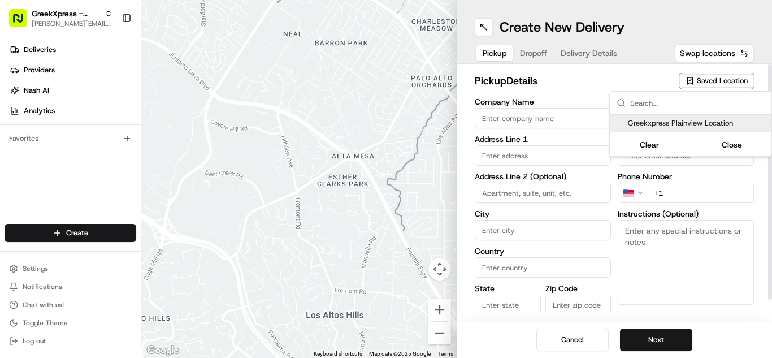
click at [731, 126] on span "Greekxpress Plainview Location" at bounding box center [697, 123] width 139 height 10
type input "Greekxpress Plainview Location"
type input "[STREET_ADDRESS]"
type input "Plainview"
type input "US"
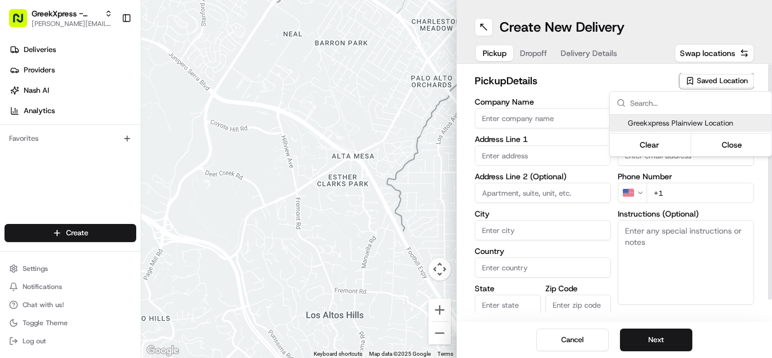
type input "NY"
type input "11803"
type input "Greek"
type input "Xpress"
type input "[PHONE_NUMBER]"
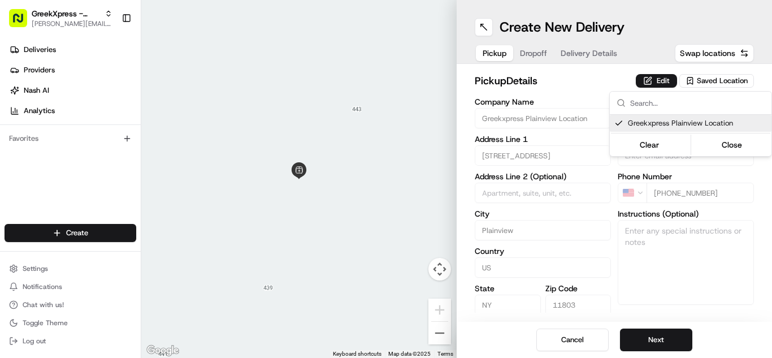
click at [650, 343] on html "GreekXpress - Plainview [EMAIL_ADDRESS][DOMAIN_NAME] Toggle Sidebar Deliveries …" at bounding box center [386, 179] width 772 height 358
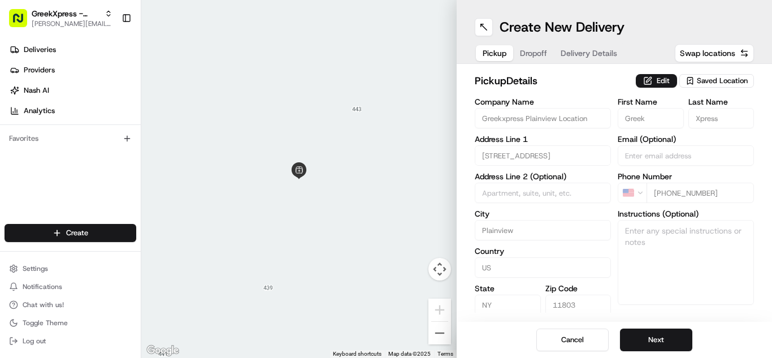
click at [650, 343] on button "Next" at bounding box center [656, 340] width 72 height 23
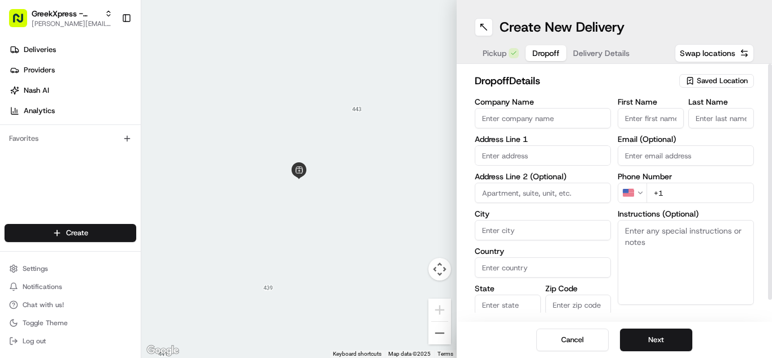
click at [636, 113] on input "First Name" at bounding box center [651, 118] width 66 height 20
type input "[PERSON_NAME]"
click at [734, 119] on input "Last Name" at bounding box center [722, 118] width 66 height 20
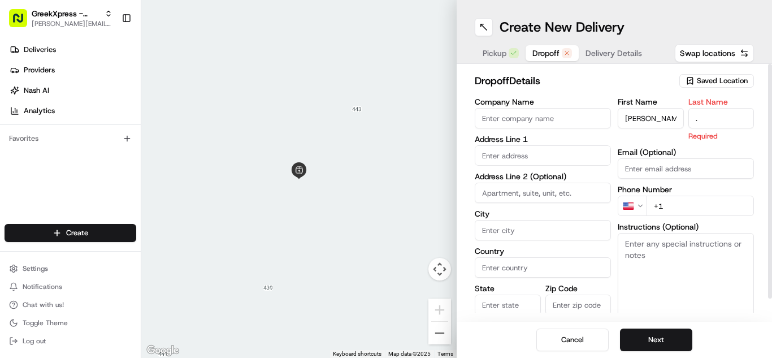
type input "."
click at [524, 152] on input "text" at bounding box center [543, 155] width 136 height 20
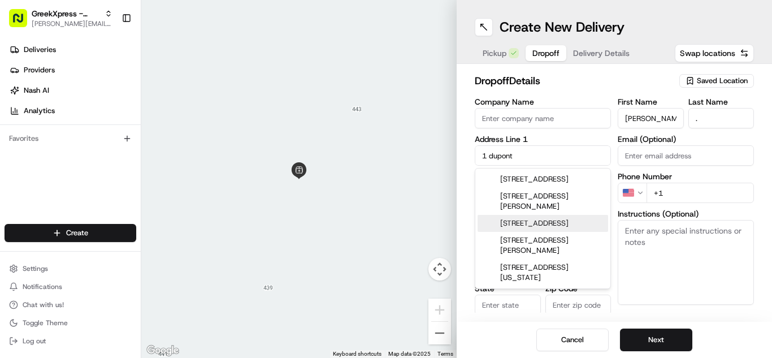
type input "[STREET_ADDRESS]"
type input "Plainview"
type input "[GEOGRAPHIC_DATA]"
type input "NY"
type input "11803"
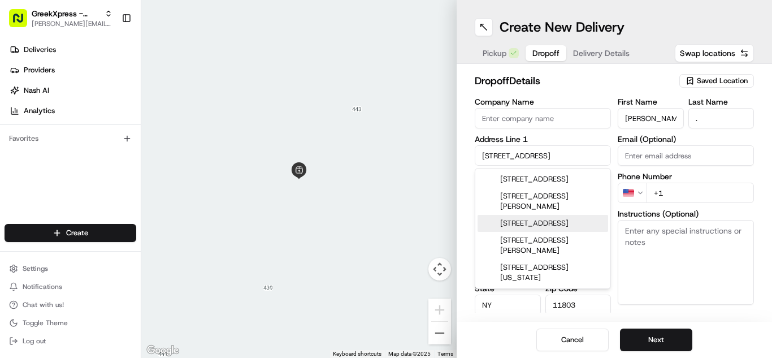
type input "[PHONE_NUMBER]"
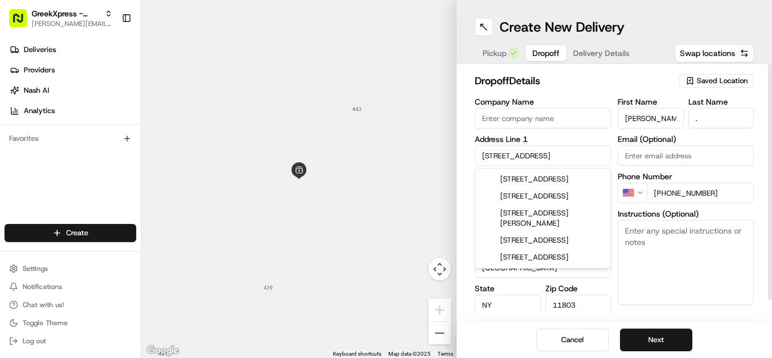
click at [690, 234] on textarea "Instructions (Optional)" at bounding box center [686, 262] width 136 height 85
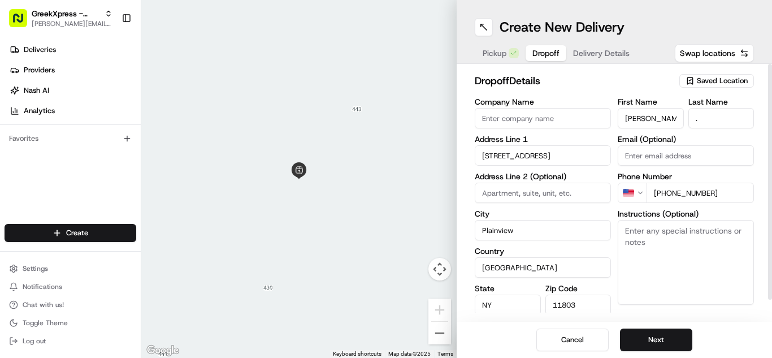
paste textarea "PLEASE HAND FOOD DIRECTLY TO CUSTOMER, DO NOT LEAVE IT OUTSIDE, THANK YOU!!"
type textarea "PLEASE HAND FOOD DIRECTLY TO CUSTOMER, DO NOT LEAVE IT OUTSIDE, THANK YOU!!"
click at [657, 343] on button "Next" at bounding box center [656, 340] width 72 height 23
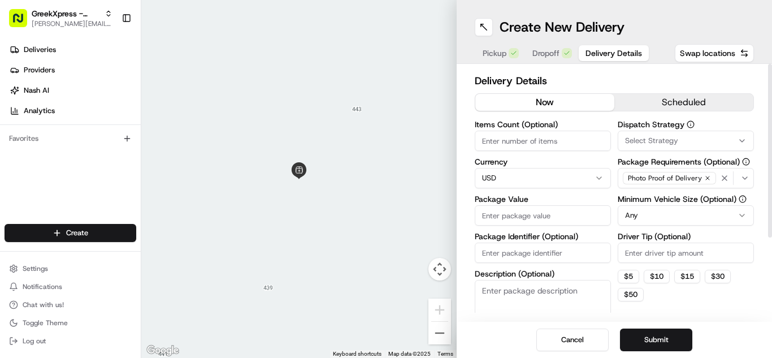
click at [532, 221] on input "Package Value" at bounding box center [543, 215] width 136 height 20
type input "9.95"
click at [689, 253] on input "Driver Tip (Optional)" at bounding box center [686, 253] width 136 height 20
click at [626, 280] on button "$ 5" at bounding box center [628, 277] width 21 height 14
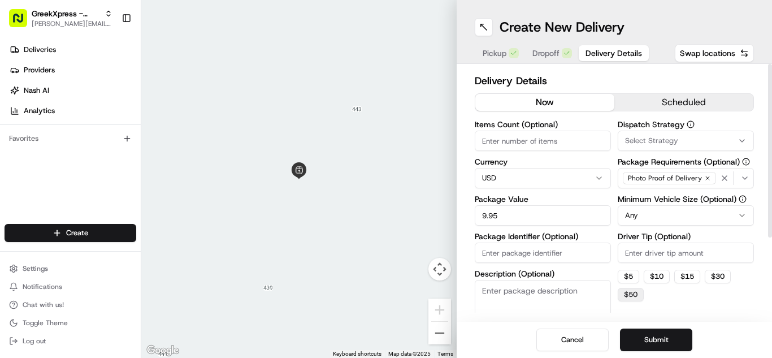
type input "5"
click at [645, 336] on button "Submit" at bounding box center [656, 340] width 72 height 23
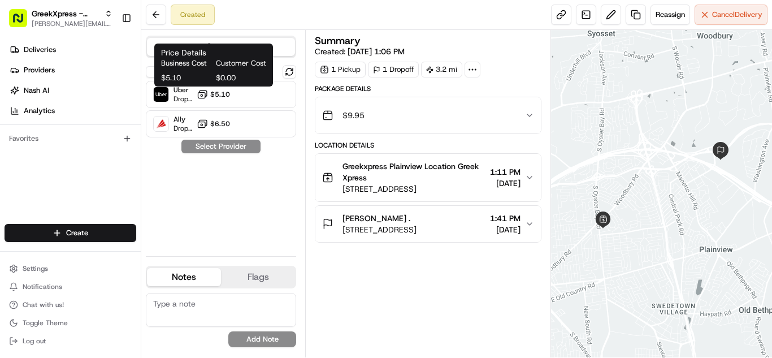
click at [212, 96] on span "$5.10" at bounding box center [220, 94] width 20 height 9
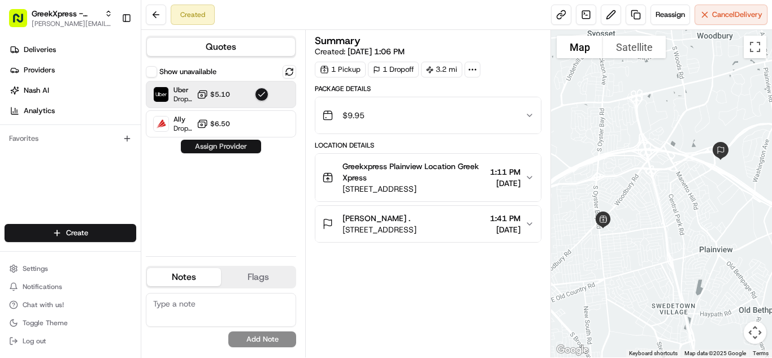
click at [215, 148] on button "Assign Provider" at bounding box center [221, 147] width 80 height 14
